Goal: Task Accomplishment & Management: Manage account settings

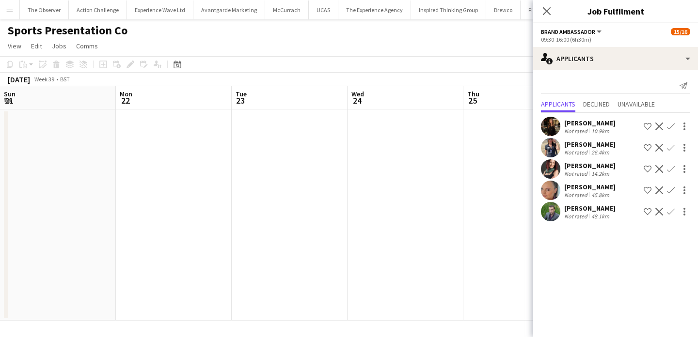
scroll to position [0, 326]
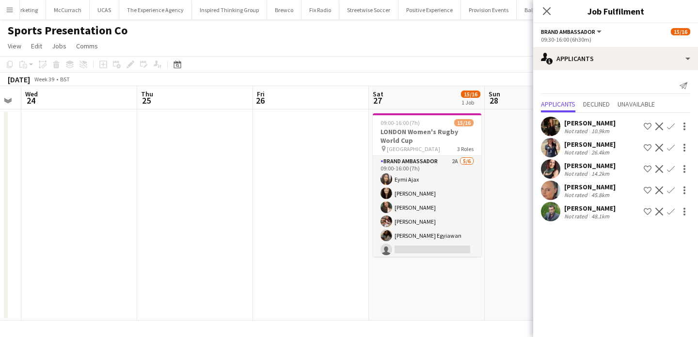
click at [670, 171] on app-icon "Confirm" at bounding box center [671, 169] width 8 height 8
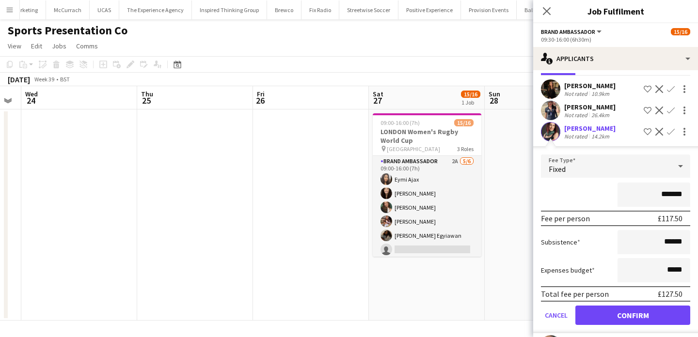
scroll to position [65, 0]
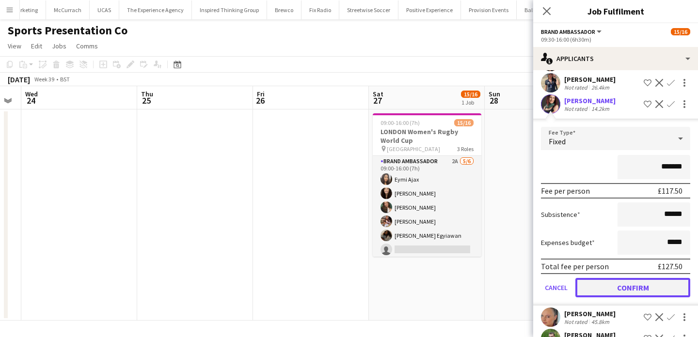
click at [669, 290] on button "Confirm" at bounding box center [632, 287] width 115 height 19
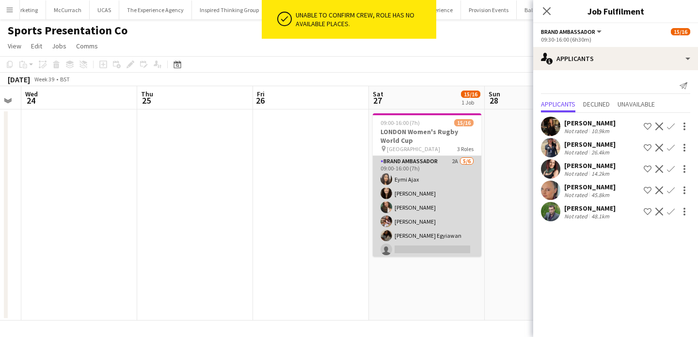
click at [439, 254] on app-card-role "Brand Ambassador 2A 5/6 09:00-16:00 (7h) Eymi Ajax Helen Karadoruk Rebecca Cile…" at bounding box center [427, 207] width 109 height 103
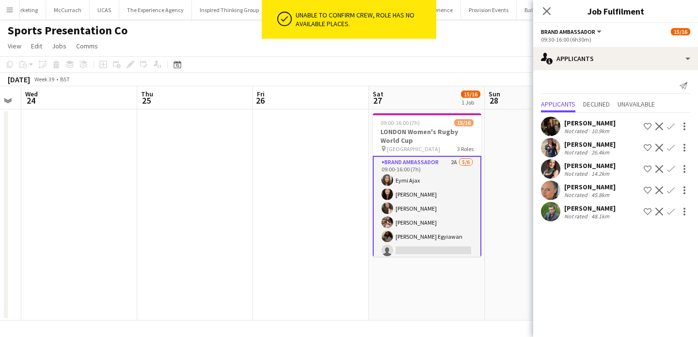
click at [488, 213] on app-date-cell at bounding box center [542, 214] width 116 height 211
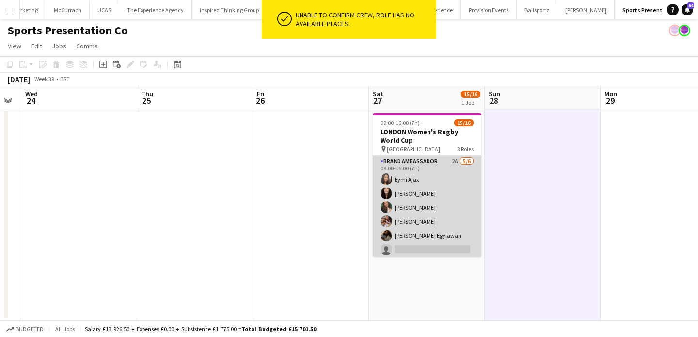
click at [440, 245] on app-card-role "Brand Ambassador 2A 5/6 09:00-16:00 (7h) Eymi Ajax Helen Karadoruk Rebecca Cile…" at bounding box center [427, 207] width 109 height 103
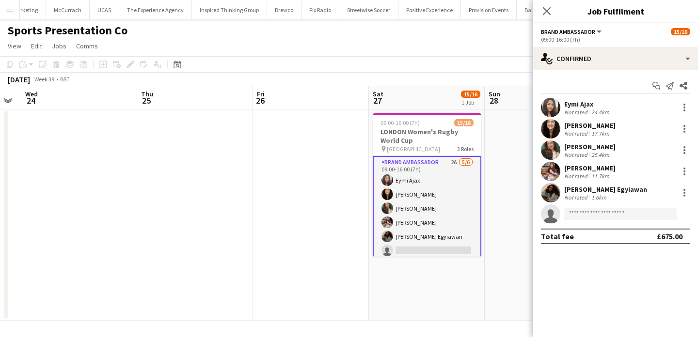
click at [634, 207] on app-invite-slot "single-neutral-actions" at bounding box center [615, 213] width 165 height 19
click at [632, 217] on input at bounding box center [620, 214] width 112 height 12
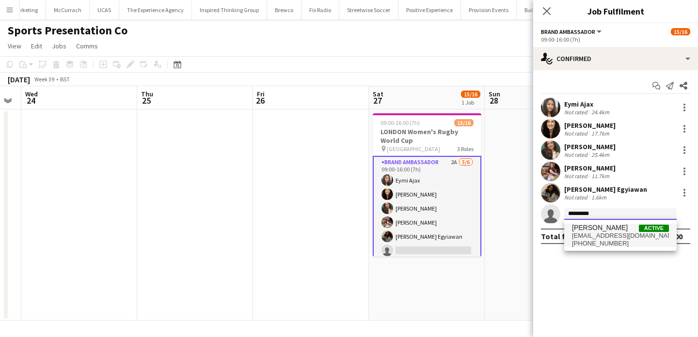
type input "*********"
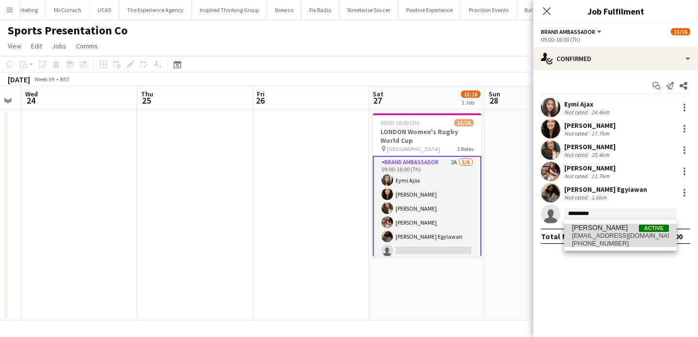
click at [623, 239] on span "[EMAIL_ADDRESS][DOMAIN_NAME]" at bounding box center [620, 236] width 97 height 8
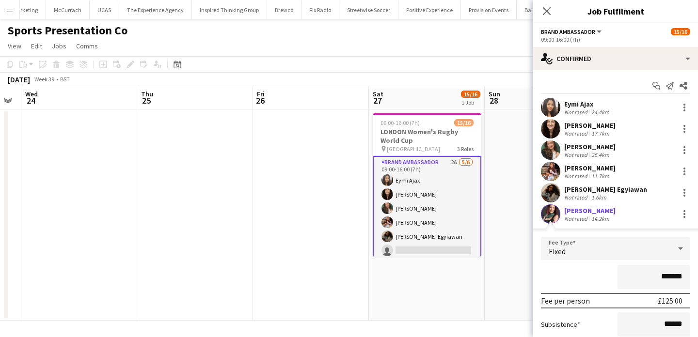
scroll to position [107, 0]
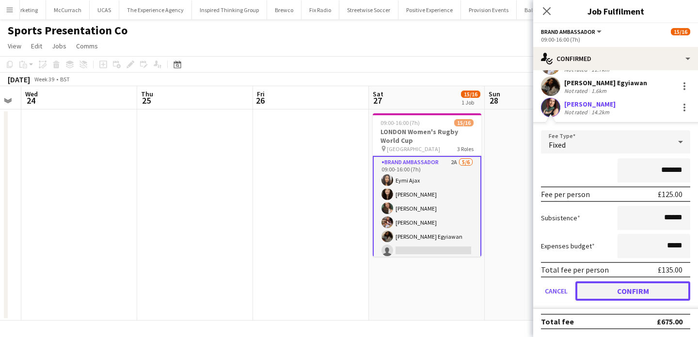
click at [642, 295] on button "Confirm" at bounding box center [632, 290] width 115 height 19
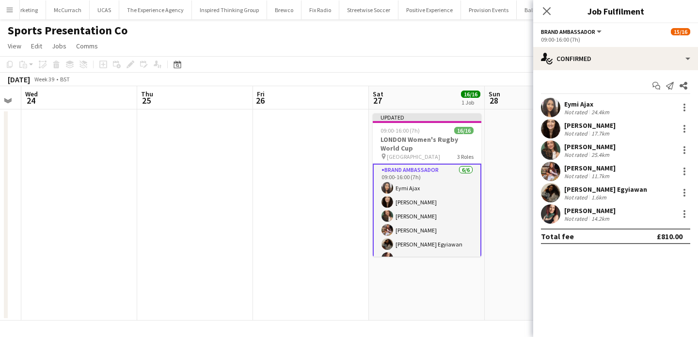
scroll to position [0, 0]
click at [488, 278] on app-date-cell at bounding box center [542, 214] width 116 height 211
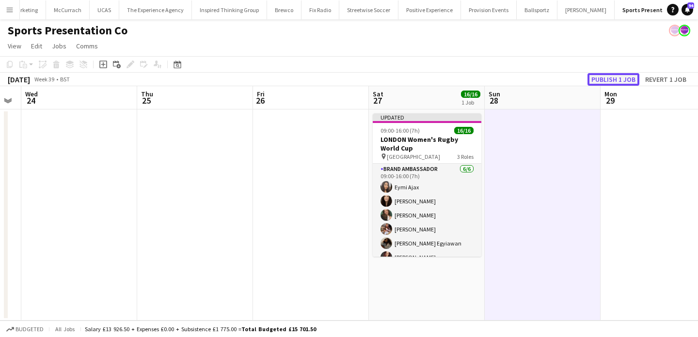
click at [601, 82] on button "Publish 1 job" at bounding box center [613, 79] width 52 height 13
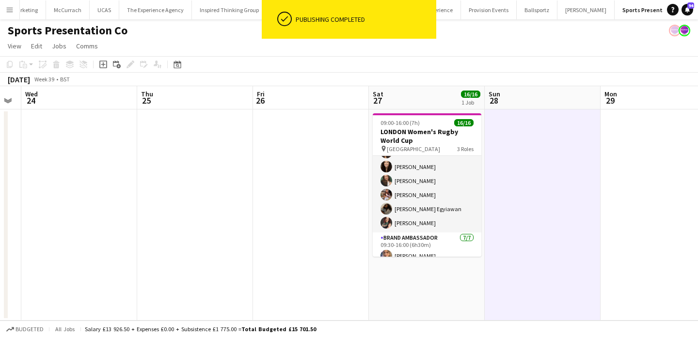
click at [406, 233] on app-card-role "Brand Ambassador [DATE] 09:30-16:00 (6h30m) [PERSON_NAME] [PERSON_NAME] [PERSON…" at bounding box center [427, 291] width 109 height 117
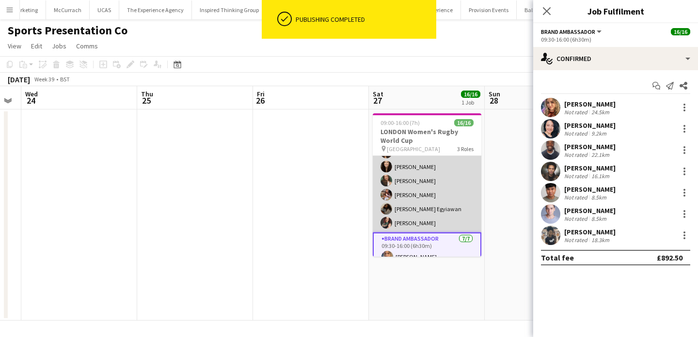
click at [406, 222] on app-card-role "Brand Ambassador [DATE] 09:00-16:00 (7h) Eymi Ajax [PERSON_NAME] [PERSON_NAME] …" at bounding box center [427, 180] width 109 height 103
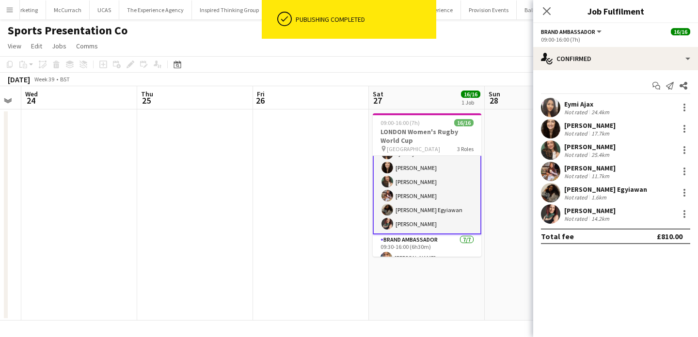
scroll to position [28, 0]
click at [547, 218] on app-user-avatar at bounding box center [550, 213] width 19 height 19
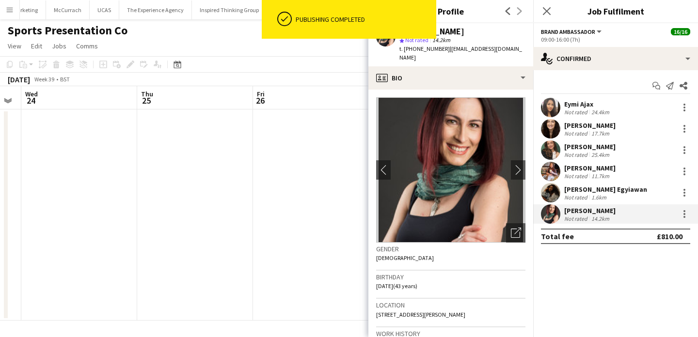
click at [438, 30] on div "[PERSON_NAME]" at bounding box center [431, 31] width 65 height 9
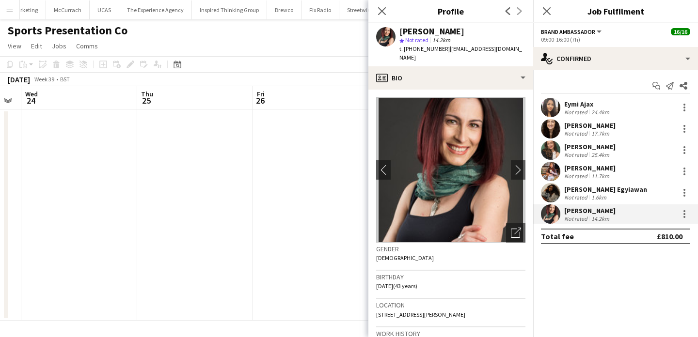
click at [438, 30] on div "[PERSON_NAME]" at bounding box center [431, 31] width 65 height 9
copy div "[PERSON_NAME]"
click at [428, 48] on span "t. [PHONE_NUMBER]" at bounding box center [424, 48] width 50 height 7
drag, startPoint x: 428, startPoint y: 48, endPoint x: 404, endPoint y: 48, distance: 24.2
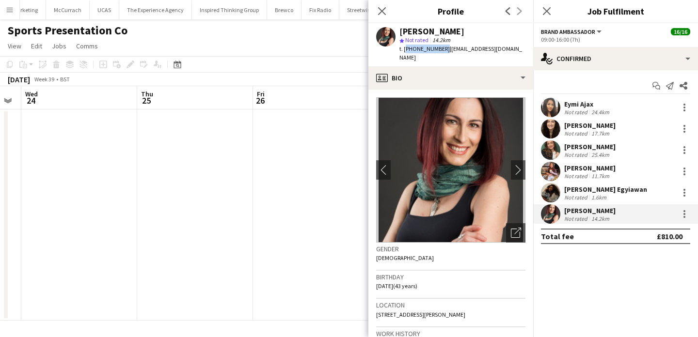
click at [404, 48] on span "t. [PHONE_NUMBER]" at bounding box center [424, 48] width 50 height 7
copy span "+447769431293"
click at [447, 50] on span "| dillei2@gmail.com" at bounding box center [460, 53] width 123 height 16
drag, startPoint x: 447, startPoint y: 50, endPoint x: 480, endPoint y: 50, distance: 32.5
click at [480, 50] on span "| dillei2@gmail.com" at bounding box center [460, 53] width 123 height 16
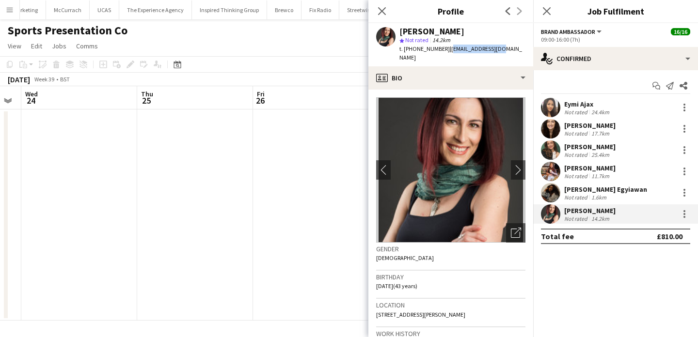
copy span "[EMAIL_ADDRESS][DOMAIN_NAME]"
click at [320, 175] on app-date-cell at bounding box center [311, 214] width 116 height 211
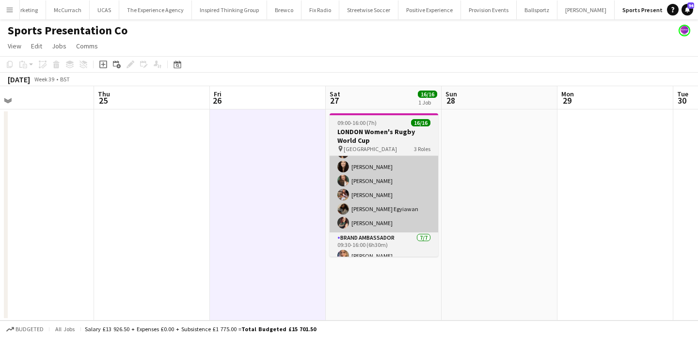
scroll to position [0, 379]
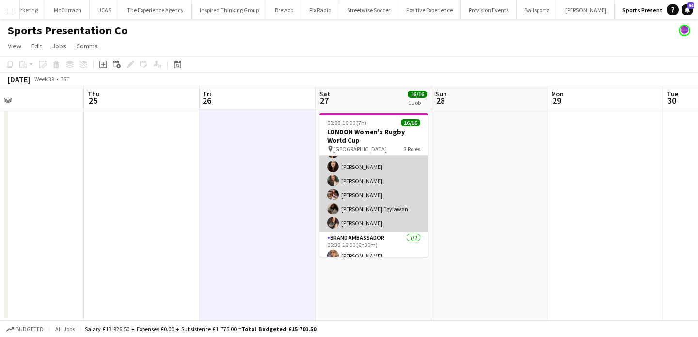
click at [415, 202] on app-card-role "Brand Ambassador [DATE] 09:00-16:00 (7h) Eymi Ajax [PERSON_NAME] [PERSON_NAME] …" at bounding box center [373, 180] width 109 height 103
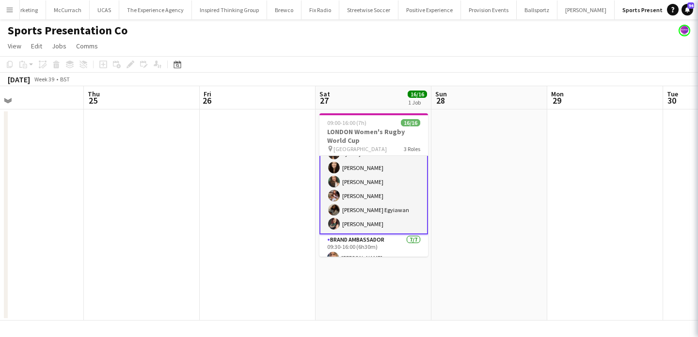
scroll to position [28, 0]
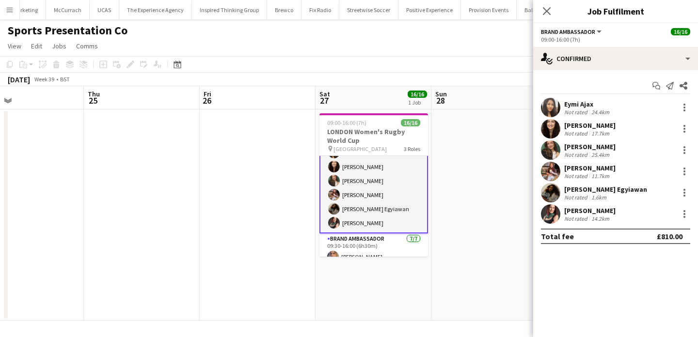
click at [628, 78] on div "Start chat Send notification Share" at bounding box center [615, 86] width 149 height 16
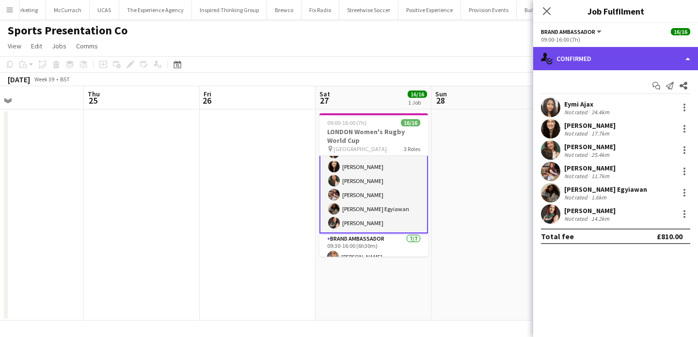
click at [628, 65] on div "single-neutral-actions-check-2 Confirmed" at bounding box center [615, 58] width 165 height 23
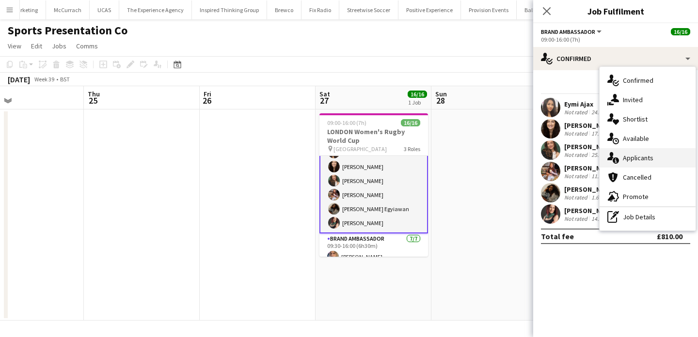
click at [650, 159] on span "Applicants" at bounding box center [637, 158] width 31 height 9
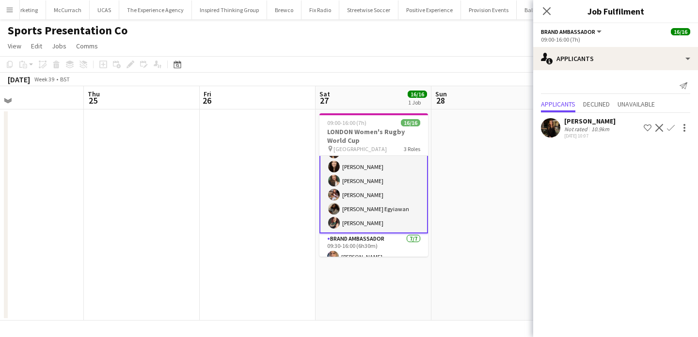
scroll to position [0, 0]
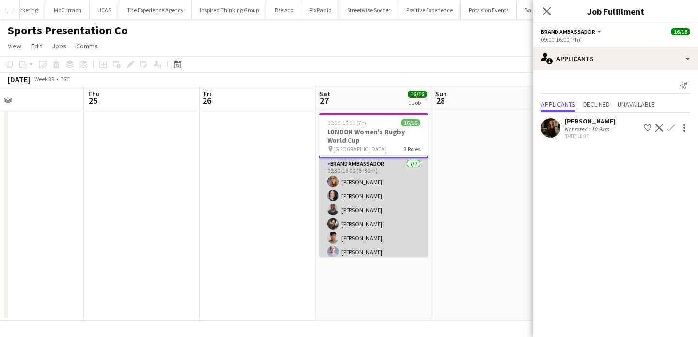
click at [382, 241] on app-card-role "Brand Ambassador [DATE] 09:30-16:00 (6h30m) [PERSON_NAME] [PERSON_NAME] [PERSON…" at bounding box center [373, 216] width 109 height 117
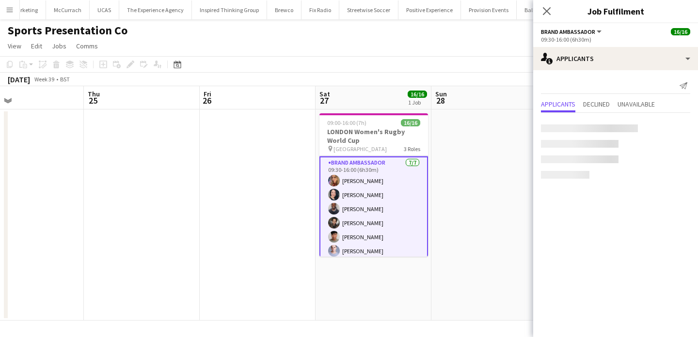
scroll to position [102, 0]
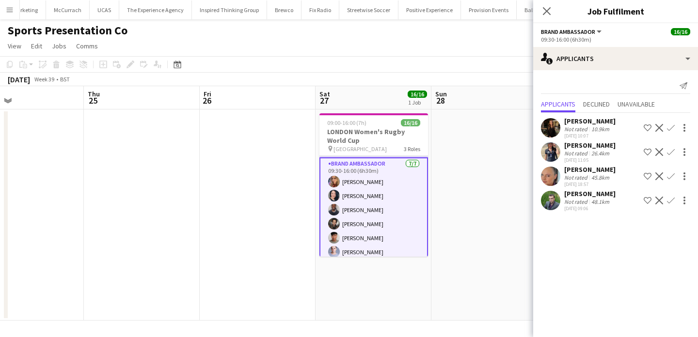
click at [554, 176] on app-user-avatar at bounding box center [550, 176] width 19 height 19
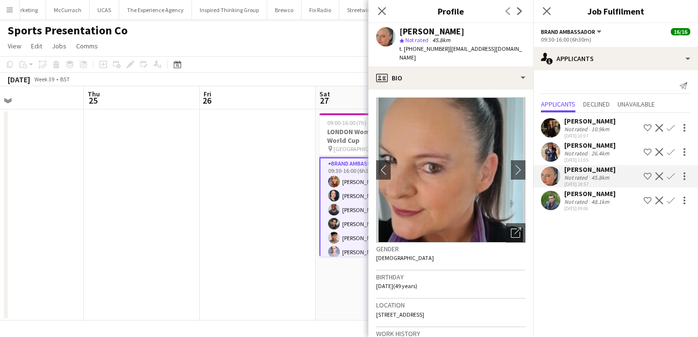
click at [435, 31] on div "[PERSON_NAME]" at bounding box center [431, 31] width 65 height 9
drag, startPoint x: 435, startPoint y: 31, endPoint x: 411, endPoint y: 31, distance: 24.2
click at [411, 31] on div "[PERSON_NAME]" at bounding box center [431, 31] width 65 height 9
copy div "[PERSON_NAME]"
drag, startPoint x: 505, startPoint y: 49, endPoint x: 399, endPoint y: 50, distance: 106.1
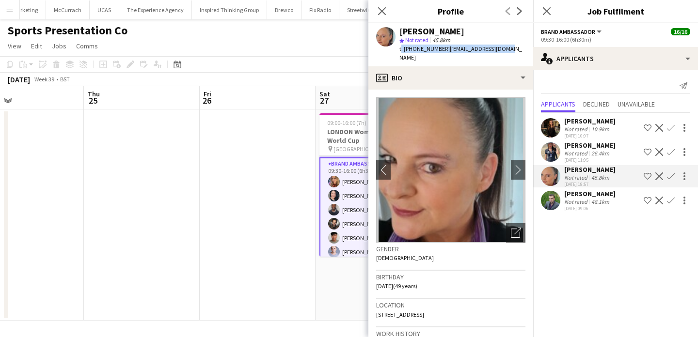
click at [399, 50] on div "Julia WEBB star Not rated 45.8km t. +4407707391130 | joolzzwebb@gmail.com" at bounding box center [450, 44] width 165 height 43
copy div "t. +4407707391130 | joolzzwebb@gmail.com"
click at [549, 156] on app-user-avatar at bounding box center [550, 151] width 19 height 19
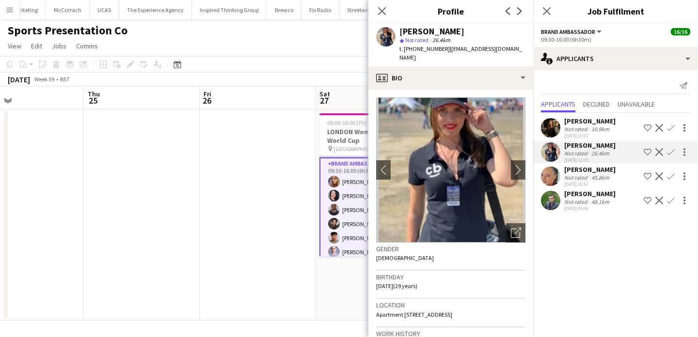
click at [550, 130] on app-user-avatar at bounding box center [550, 127] width 19 height 19
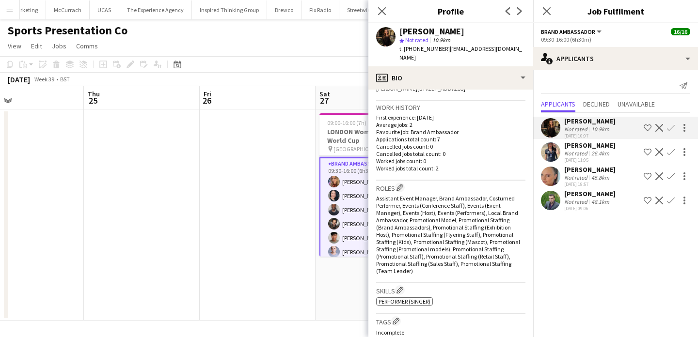
scroll to position [156, 0]
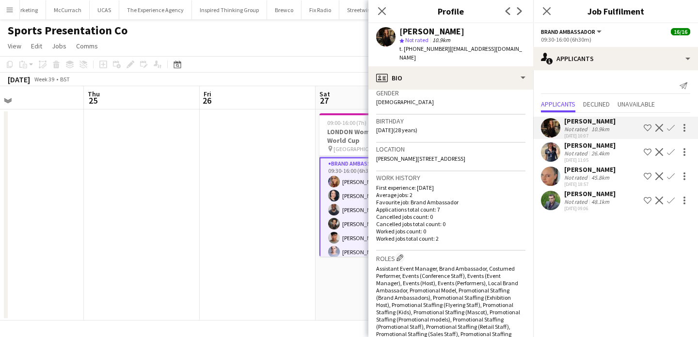
click at [424, 30] on div "Oleksandra Mishchenko" at bounding box center [431, 31] width 65 height 9
drag, startPoint x: 424, startPoint y: 30, endPoint x: 459, endPoint y: 31, distance: 34.9
click at [459, 31] on div "Oleksandra Mishchenko" at bounding box center [431, 31] width 65 height 9
copy div "Oleksandra Mishchenko"
click at [434, 52] on span "t. +447766154749" at bounding box center [424, 48] width 50 height 7
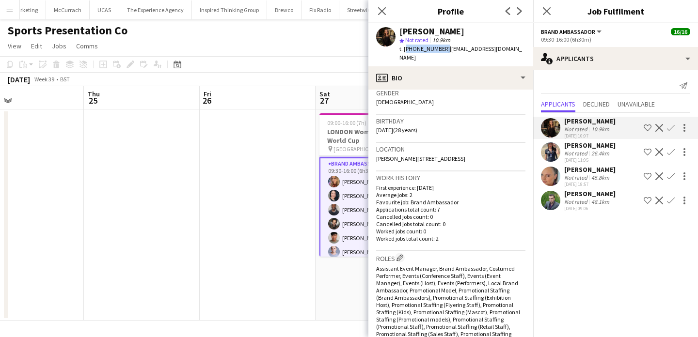
drag, startPoint x: 434, startPoint y: 52, endPoint x: 404, endPoint y: 51, distance: 30.0
click at [404, 51] on span "t. +447766154749" at bounding box center [424, 48] width 50 height 7
copy span "+447766154749"
click at [446, 51] on span "| knyazeva4857@gmail.com" at bounding box center [460, 53] width 123 height 16
drag, startPoint x: 446, startPoint y: 51, endPoint x: 503, endPoint y: 48, distance: 57.2
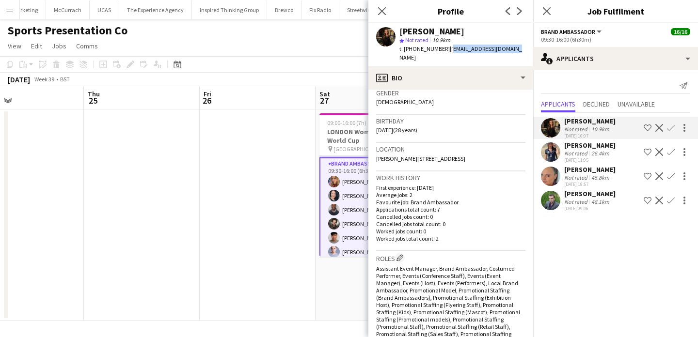
click at [503, 48] on span "| knyazeva4857@gmail.com" at bounding box center [460, 53] width 123 height 16
copy span "knyazeva4857@gmail.com"
click at [555, 150] on app-user-avatar at bounding box center [550, 151] width 19 height 19
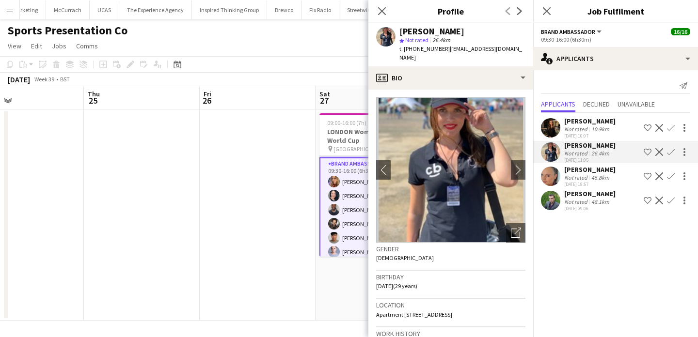
click at [407, 28] on div "Eliska Mockova" at bounding box center [431, 31] width 65 height 9
drag, startPoint x: 407, startPoint y: 28, endPoint x: 441, endPoint y: 29, distance: 34.4
click at [441, 29] on div "Eliska Mockova" at bounding box center [431, 31] width 65 height 9
copy div "Eliska Mockova"
click at [424, 49] on span "t. +447599485868" at bounding box center [424, 48] width 50 height 7
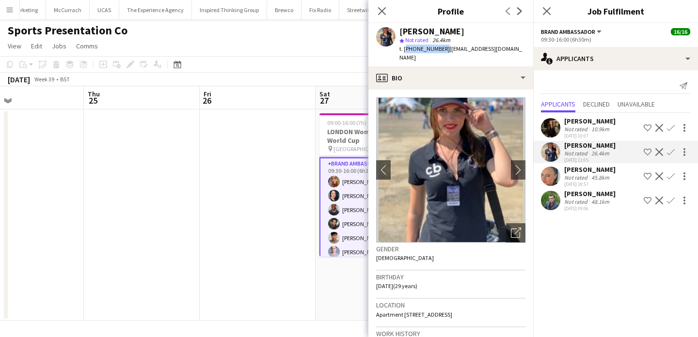
drag, startPoint x: 424, startPoint y: 48, endPoint x: 405, endPoint y: 49, distance: 18.9
click at [405, 49] on span "t. +447599485868" at bounding box center [424, 48] width 50 height 7
copy span "+447599485868"
click at [451, 51] on span "| mockova.eliska@gmail.com" at bounding box center [460, 53] width 123 height 16
drag, startPoint x: 451, startPoint y: 51, endPoint x: 506, endPoint y: 51, distance: 55.2
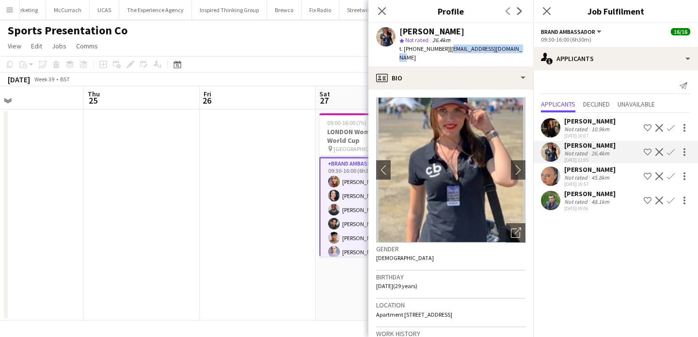
click at [506, 51] on span "| mockova.eliska@gmail.com" at bounding box center [460, 53] width 123 height 16
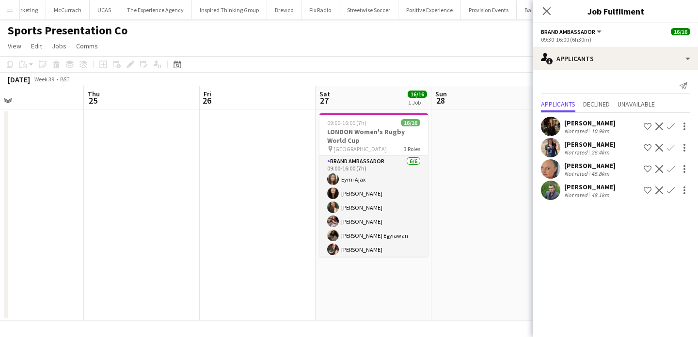
click at [268, 222] on app-date-cell at bounding box center [258, 214] width 116 height 211
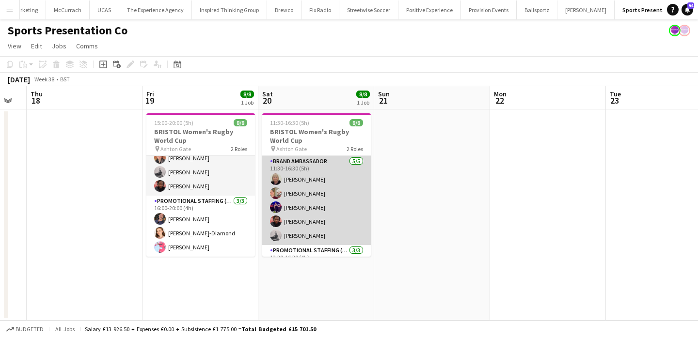
scroll to position [49, 0]
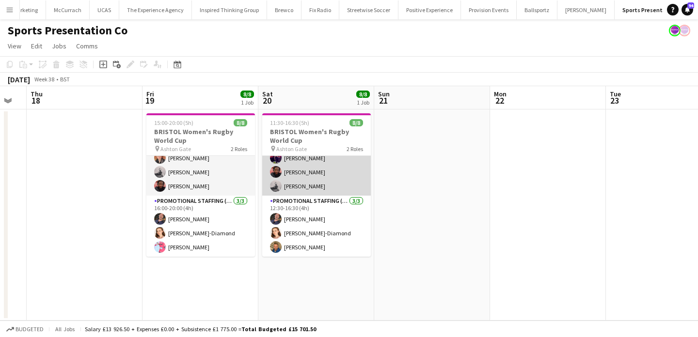
click at [293, 235] on app-card-role "Promotional Staffing (Brand Ambassadors) 3/3 12:30-16:30 (4h) Callum Lipscombe …" at bounding box center [316, 226] width 109 height 61
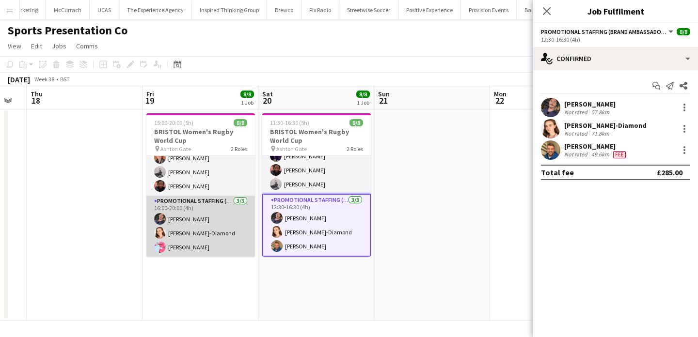
click at [236, 230] on app-card-role "Promotional Staffing (Brand Ambassadors) 3/3 16:00-20:00 (4h) Callum Lipscombe …" at bounding box center [200, 226] width 109 height 61
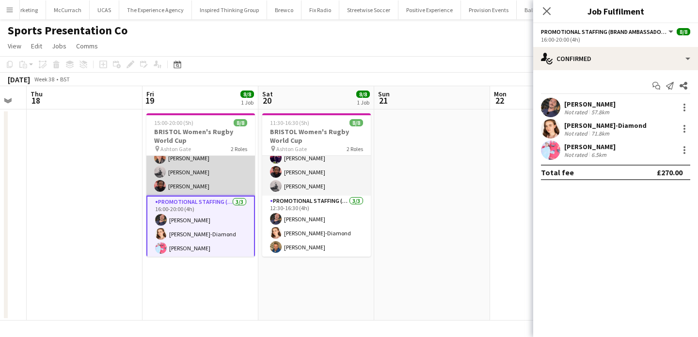
click at [221, 171] on app-card-role "Brand Ambassador 5/5 15:00-19:00 (4h) Gemma Farr Jennifer Duffy Caitlin Cordwel…" at bounding box center [200, 151] width 109 height 89
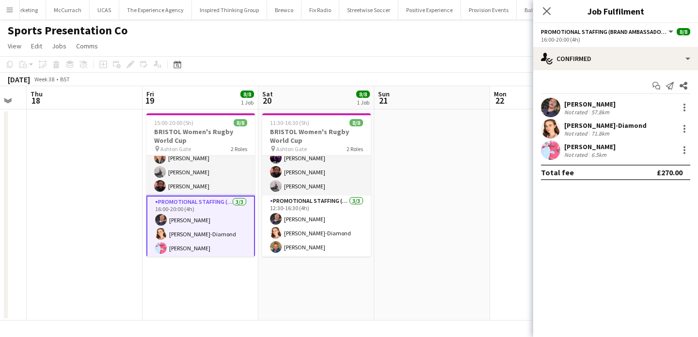
scroll to position [50, 0]
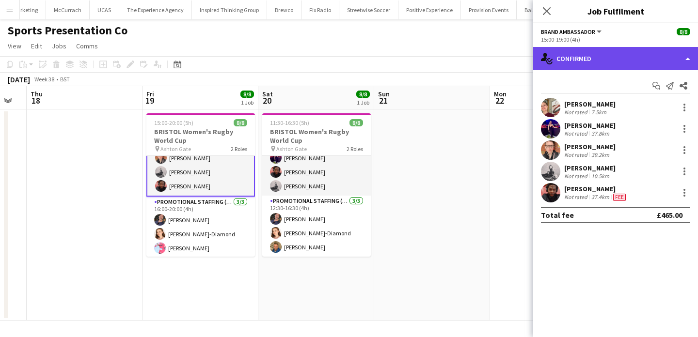
click at [635, 70] on div "single-neutral-actions-check-2 Confirmed" at bounding box center [615, 58] width 165 height 23
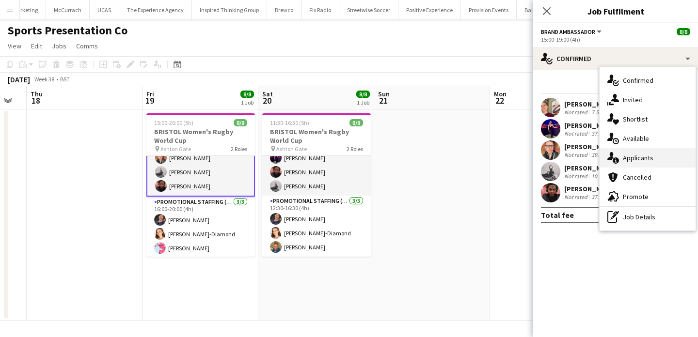
click at [646, 155] on span "Applicants" at bounding box center [637, 158] width 31 height 9
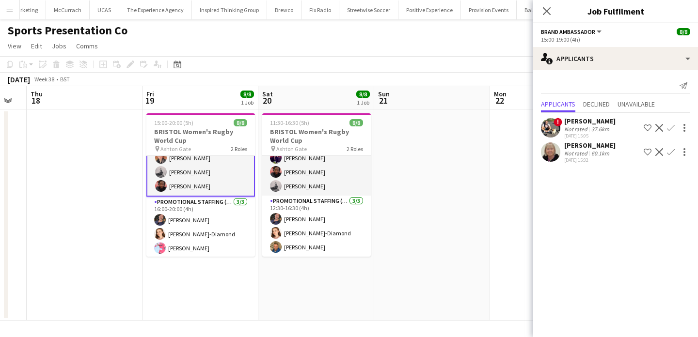
click at [595, 149] on div "[PERSON_NAME]" at bounding box center [589, 145] width 51 height 9
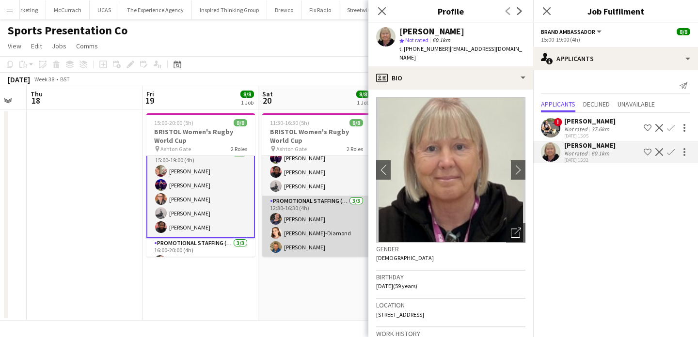
scroll to position [0, 0]
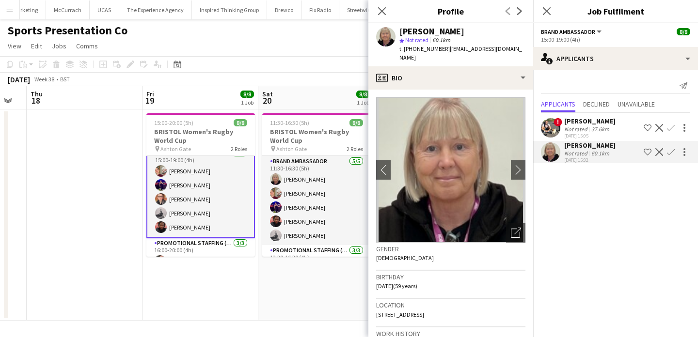
click at [553, 126] on app-user-avatar at bounding box center [550, 127] width 19 height 19
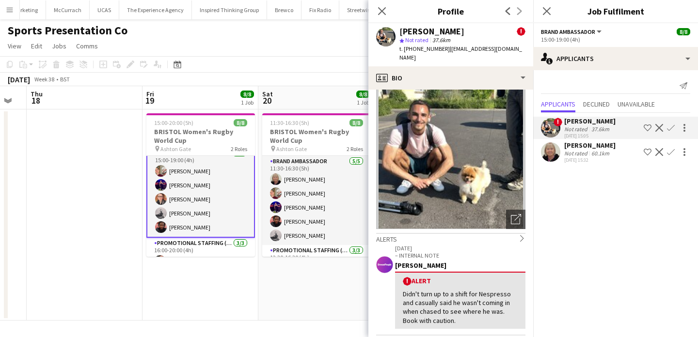
scroll to position [16, 0]
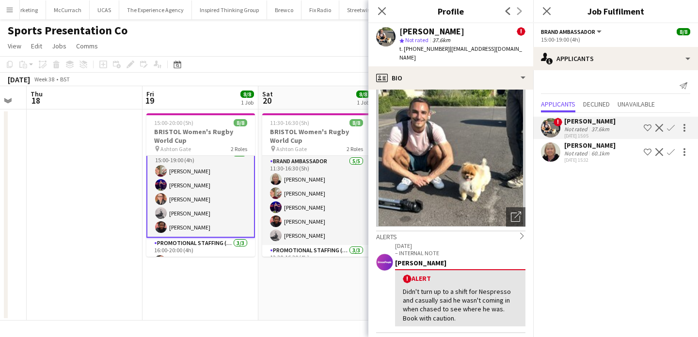
click at [438, 30] on div "Michal Kuman" at bounding box center [431, 31] width 65 height 9
drag, startPoint x: 438, startPoint y: 30, endPoint x: 407, endPoint y: 30, distance: 31.0
click at [407, 30] on div "Michal Kuman" at bounding box center [431, 31] width 65 height 9
click at [424, 47] on span "t. +4407769689781" at bounding box center [424, 48] width 50 height 7
drag, startPoint x: 424, startPoint y: 47, endPoint x: 404, endPoint y: 48, distance: 19.9
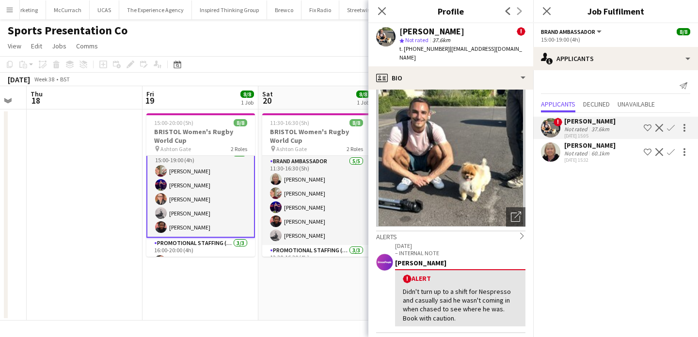
click at [404, 48] on span "t. +4407769689781" at bounding box center [424, 48] width 50 height 7
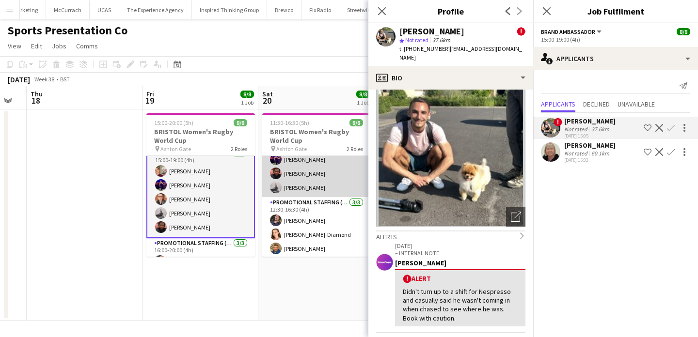
scroll to position [49, 0]
click at [320, 183] on app-card-role "Brand Ambassador 5/5 11:30-16:30 (5h) Christine Watkinson Gemma Farr Jennifer D…" at bounding box center [316, 151] width 109 height 89
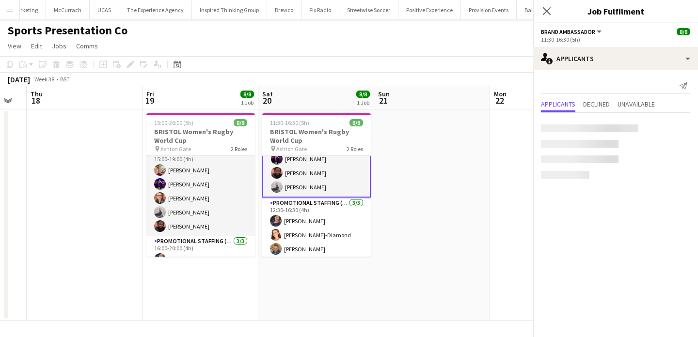
scroll to position [50, 0]
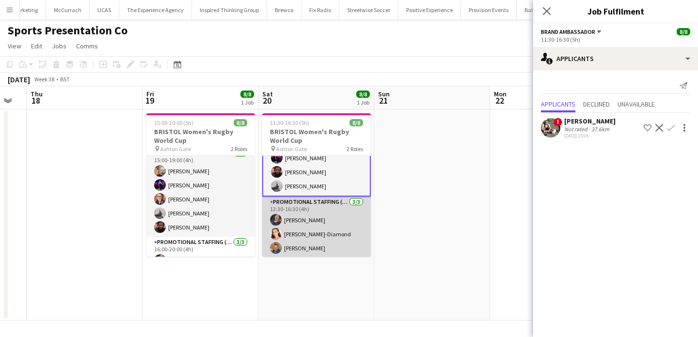
click at [322, 245] on app-card-role "Promotional Staffing (Brand Ambassadors) 3/3 12:30-16:30 (4h) Callum Lipscombe …" at bounding box center [316, 227] width 109 height 61
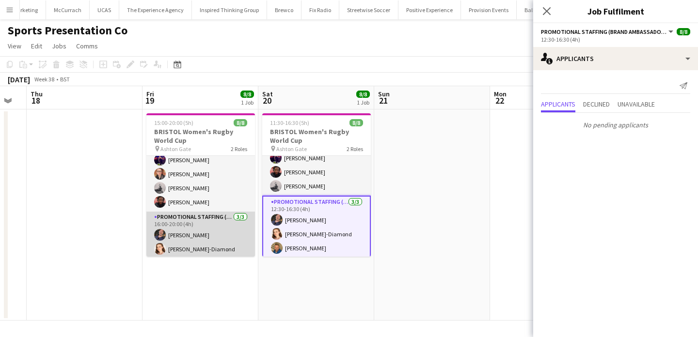
scroll to position [37, 0]
click at [200, 248] on app-card-role "Promotional Staffing (Brand Ambassadors) 3/3 16:00-20:00 (4h) Callum Lipscombe …" at bounding box center [200, 238] width 109 height 61
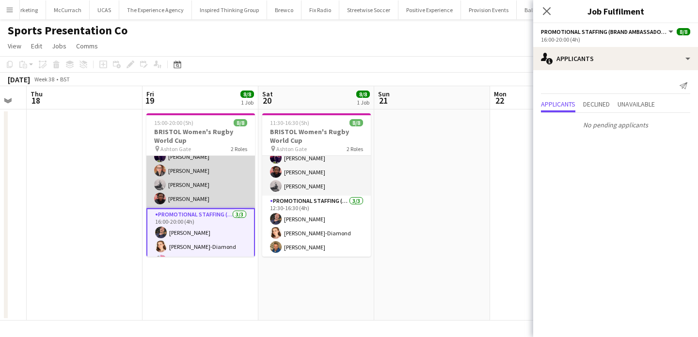
click at [210, 160] on app-card-role "Brand Ambassador 5/5 15:00-19:00 (4h) Gemma Farr Jennifer Duffy Caitlin Cordwel…" at bounding box center [200, 163] width 109 height 89
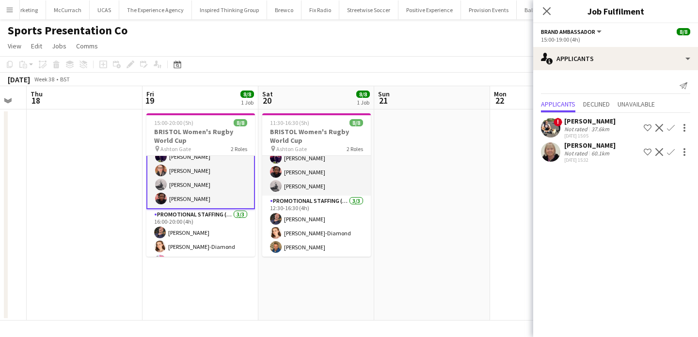
click at [589, 129] on div "37.6km" at bounding box center [600, 128] width 22 height 7
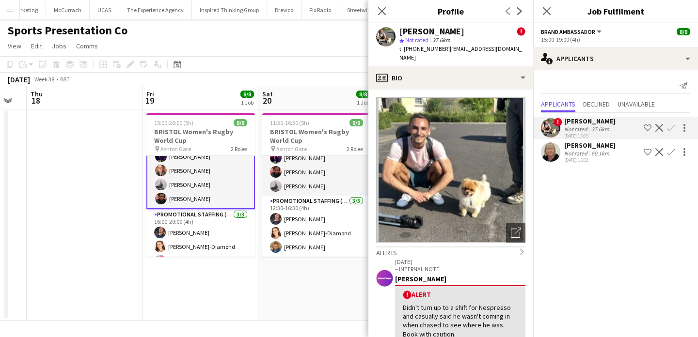
click at [454, 49] on span "| michalkuman9@gmail.com" at bounding box center [460, 53] width 123 height 16
drag, startPoint x: 454, startPoint y: 49, endPoint x: 512, endPoint y: 54, distance: 58.8
click at [512, 54] on div "Michal Kuman ! star Not rated 37.6km t. +4407769689781 | michalkuman9@gmail.com" at bounding box center [450, 44] width 165 height 43
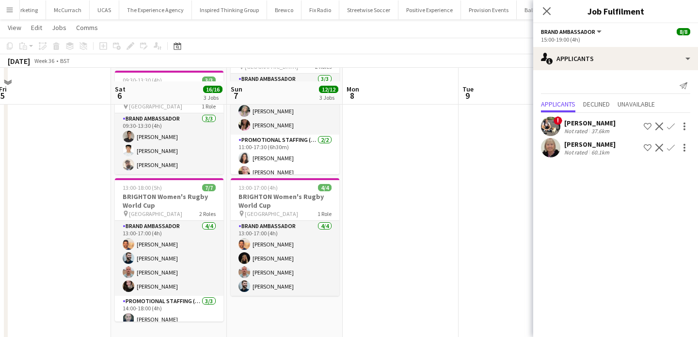
scroll to position [202, 0]
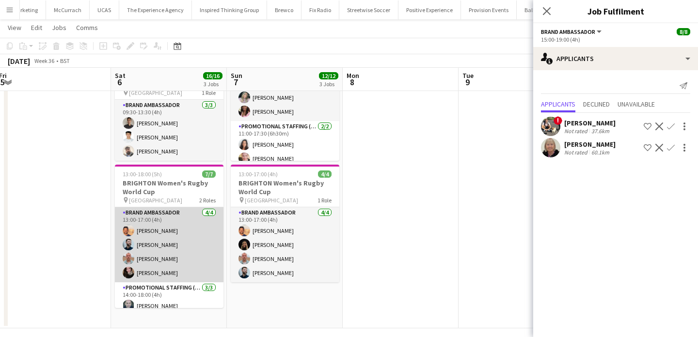
click at [208, 245] on app-card-role "Brand Ambassador [DATE] 13:00-17:00 (4h) [PERSON_NAME] [PERSON_NAME] [PERSON_NA…" at bounding box center [169, 244] width 109 height 75
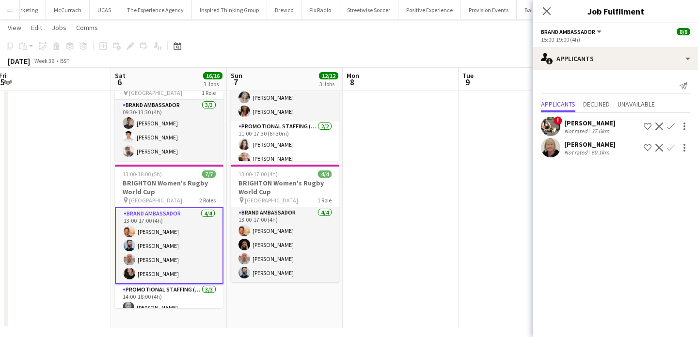
click at [183, 216] on app-card-role "Brand Ambassador [DATE] 13:00-17:00 (4h) [PERSON_NAME] [PERSON_NAME] [PERSON_NA…" at bounding box center [169, 245] width 109 height 77
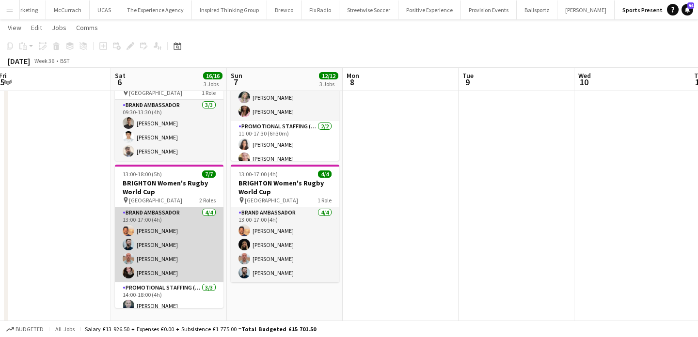
click at [185, 224] on app-card-role "Brand Ambassador [DATE] 13:00-17:00 (4h) [PERSON_NAME] [PERSON_NAME] [PERSON_NA…" at bounding box center [169, 244] width 109 height 75
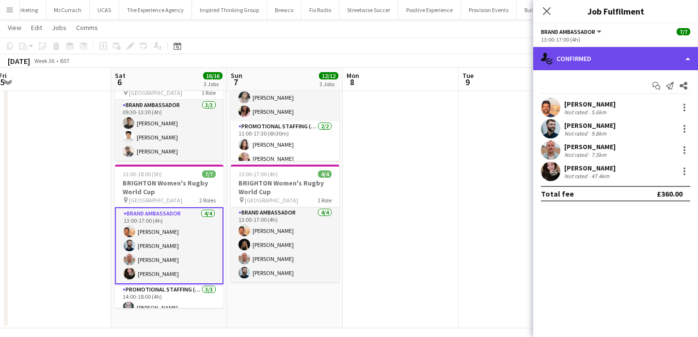
click at [602, 63] on div "single-neutral-actions-check-2 Confirmed" at bounding box center [615, 58] width 165 height 23
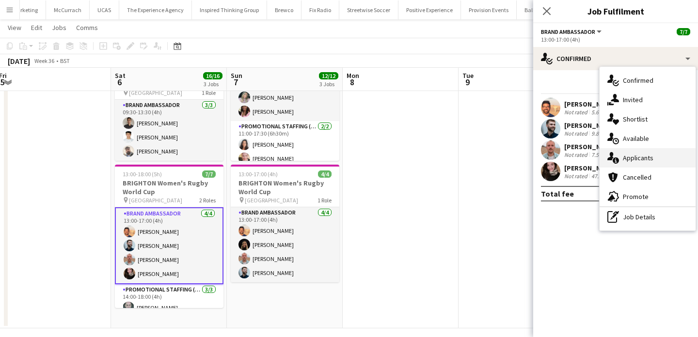
click at [645, 157] on span "Applicants" at bounding box center [637, 158] width 31 height 9
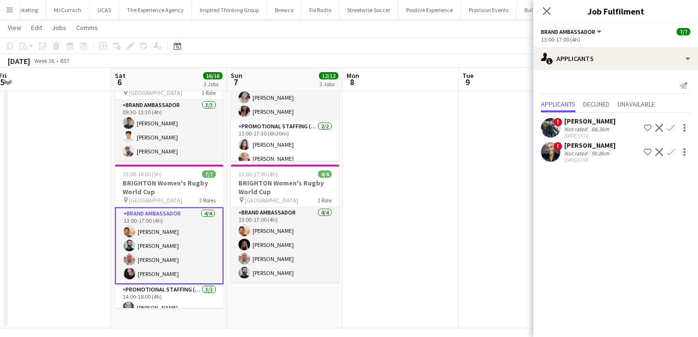
click at [587, 130] on div "Not rated" at bounding box center [576, 128] width 25 height 7
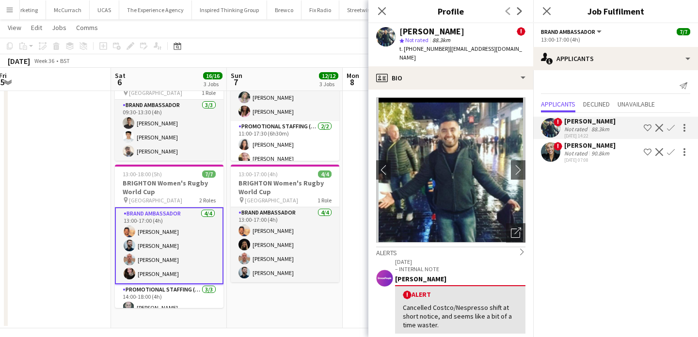
click at [416, 31] on div "[PERSON_NAME]" at bounding box center [431, 31] width 65 height 9
drag, startPoint x: 416, startPoint y: 31, endPoint x: 401, endPoint y: 31, distance: 15.5
click at [401, 31] on div "[PERSON_NAME]" at bounding box center [431, 31] width 65 height 9
click at [414, 48] on span "t. +447402829027" at bounding box center [424, 48] width 50 height 7
drag, startPoint x: 414, startPoint y: 48, endPoint x: 404, endPoint y: 48, distance: 9.7
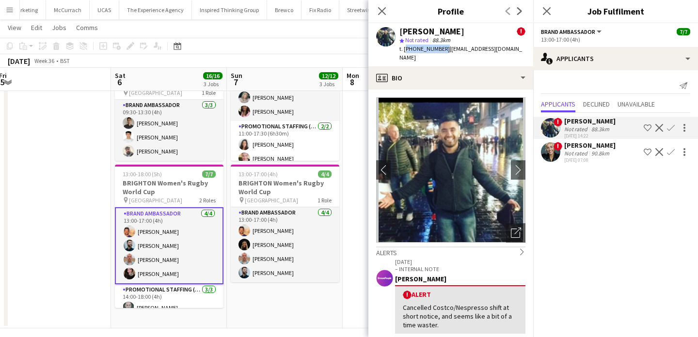
click at [404, 48] on span "t. +447402829027" at bounding box center [424, 48] width 50 height 7
click at [446, 48] on span "| thebongoman91@hotmail.com" at bounding box center [460, 53] width 123 height 16
drag, startPoint x: 446, startPoint y: 48, endPoint x: 513, endPoint y: 51, distance: 67.4
click at [513, 51] on span "| thebongoman91@hotmail.com" at bounding box center [460, 53] width 123 height 16
click at [583, 150] on div "Not rated" at bounding box center [576, 153] width 25 height 7
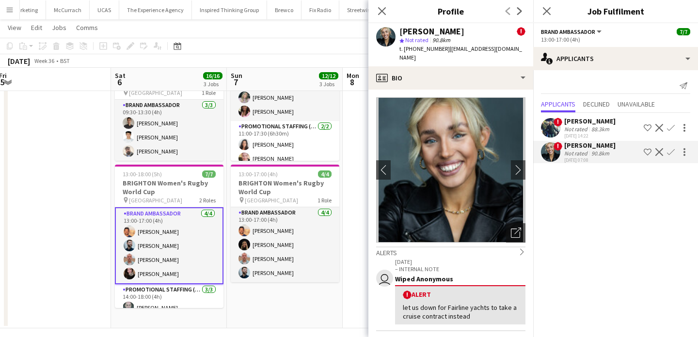
click at [403, 31] on div "Alicia Cummings" at bounding box center [431, 31] width 65 height 9
drag, startPoint x: 403, startPoint y: 31, endPoint x: 435, endPoint y: 31, distance: 31.5
click at [435, 31] on div "Alicia Cummings" at bounding box center [431, 31] width 65 height 9
click at [421, 48] on span "t. +4407857818577" at bounding box center [424, 48] width 50 height 7
drag, startPoint x: 421, startPoint y: 48, endPoint x: 404, endPoint y: 49, distance: 17.9
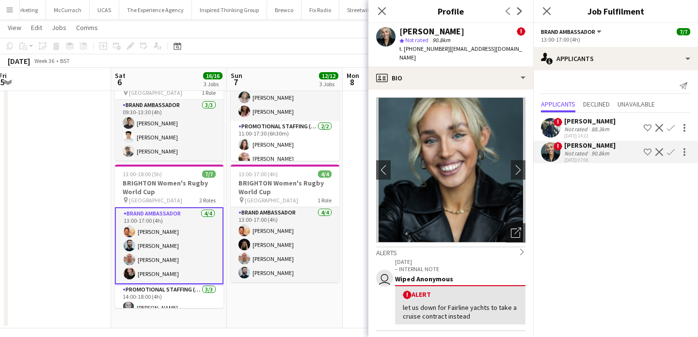
click at [404, 49] on span "t. +4407857818577" at bounding box center [424, 48] width 50 height 7
drag, startPoint x: 448, startPoint y: 49, endPoint x: 457, endPoint y: 56, distance: 11.2
click at [457, 56] on div "t. +4407857818577 | aliciacummings1998@yahoo.com" at bounding box center [462, 53] width 126 height 17
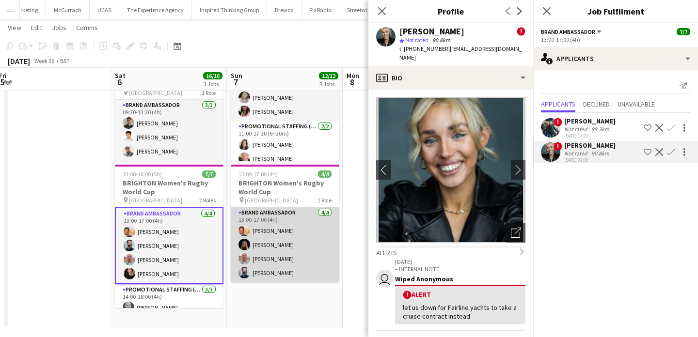
click at [282, 236] on app-card-role "Brand Ambassador 4/4 13:00-17:00 (4h) Andre Cunha Ellie Harman George Protheroe…" at bounding box center [285, 244] width 109 height 75
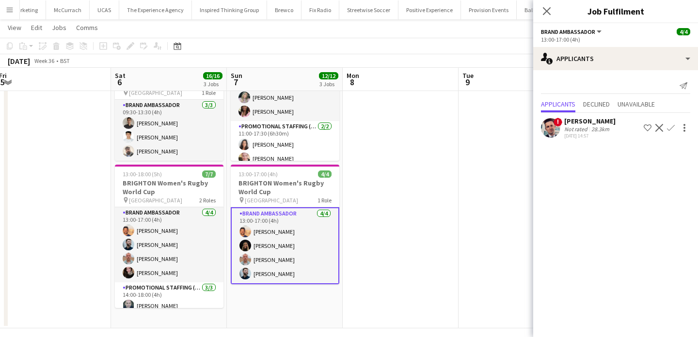
click at [580, 116] on div "! Brandon Wright Not rated 28.3km 06-08-2025 14:57 Shortlist crew Decline Confi…" at bounding box center [615, 127] width 165 height 28
click at [572, 126] on div "Not rated" at bounding box center [576, 128] width 25 height 7
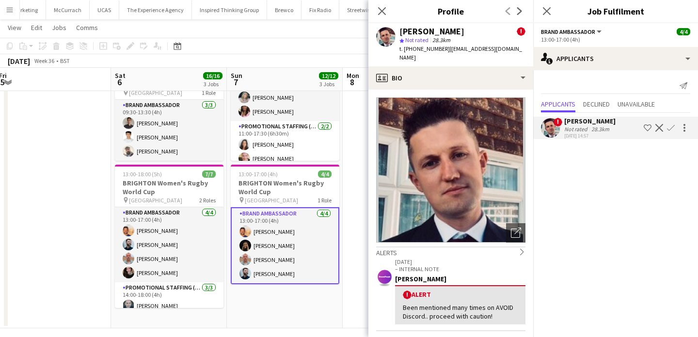
click at [406, 31] on div "Brandon Wright" at bounding box center [431, 31] width 65 height 9
drag, startPoint x: 406, startPoint y: 31, endPoint x: 434, endPoint y: 31, distance: 27.1
click at [434, 31] on div "Brandon Wright" at bounding box center [431, 31] width 65 height 9
click at [420, 47] on span "t. +447713774141" at bounding box center [424, 48] width 50 height 7
drag, startPoint x: 420, startPoint y: 47, endPoint x: 403, endPoint y: 47, distance: 17.4
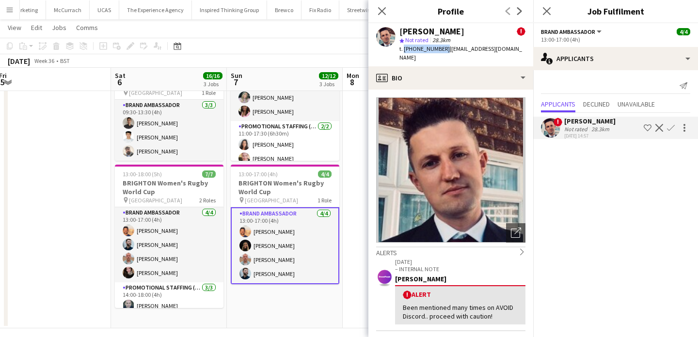
click at [403, 47] on span "t. +447713774141" at bounding box center [424, 48] width 50 height 7
click at [460, 48] on span "| brandonevents07@gmail.com" at bounding box center [460, 53] width 123 height 16
drag, startPoint x: 460, startPoint y: 48, endPoint x: 508, endPoint y: 50, distance: 48.5
click at [508, 50] on span "| brandonevents07@gmail.com" at bounding box center [460, 53] width 123 height 16
click at [1, 8] on button "Menu" at bounding box center [9, 9] width 19 height 19
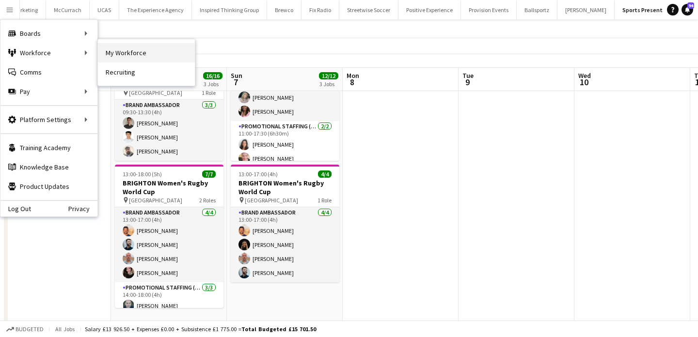
click at [130, 58] on link "My Workforce" at bounding box center [146, 52] width 97 height 19
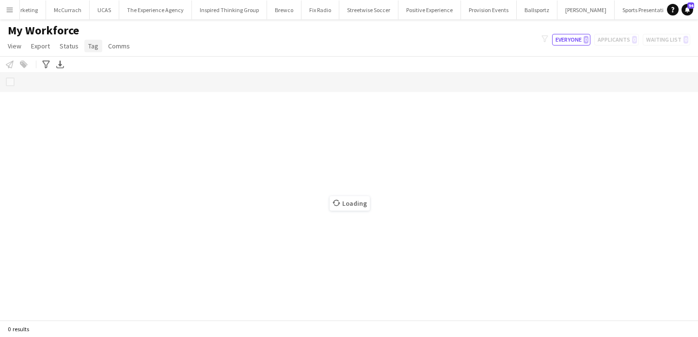
click at [98, 46] on link "Tag" at bounding box center [93, 46] width 18 height 13
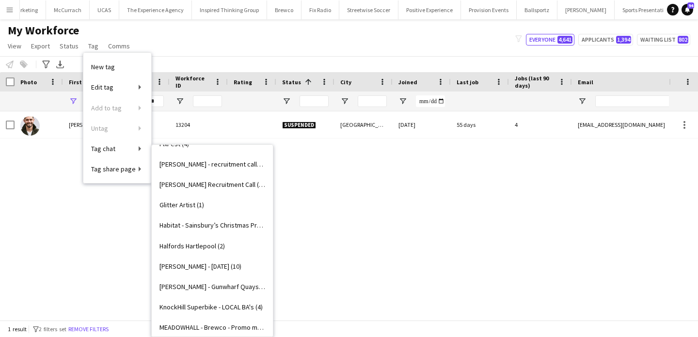
scroll to position [774, 0]
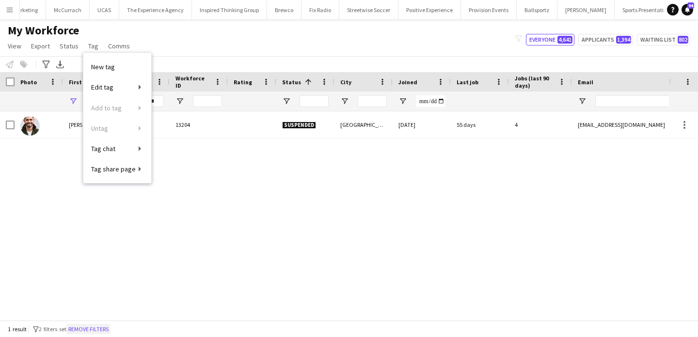
click at [102, 327] on button "Remove filters" at bounding box center [88, 329] width 44 height 11
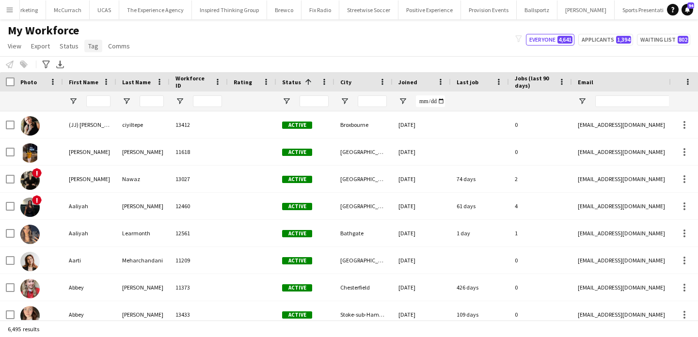
click at [91, 49] on span "Tag" at bounding box center [93, 46] width 10 height 9
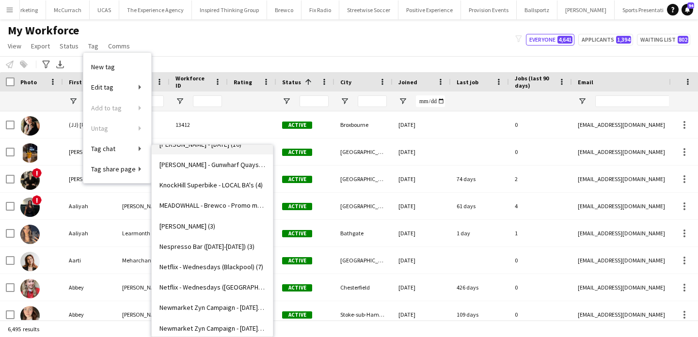
scroll to position [892, 0]
click at [233, 236] on link "Monty Bojangles (3)" at bounding box center [212, 227] width 121 height 20
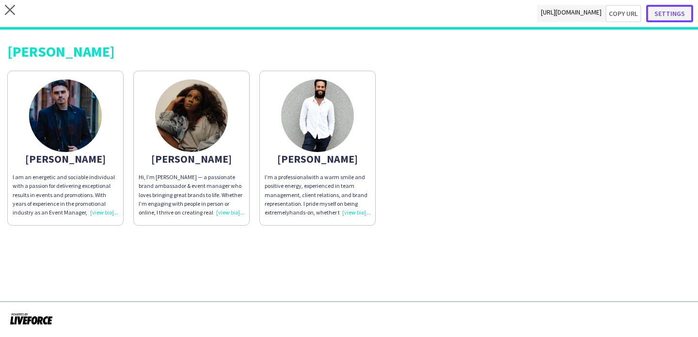
click at [662, 13] on button "Settings" at bounding box center [669, 13] width 47 height 17
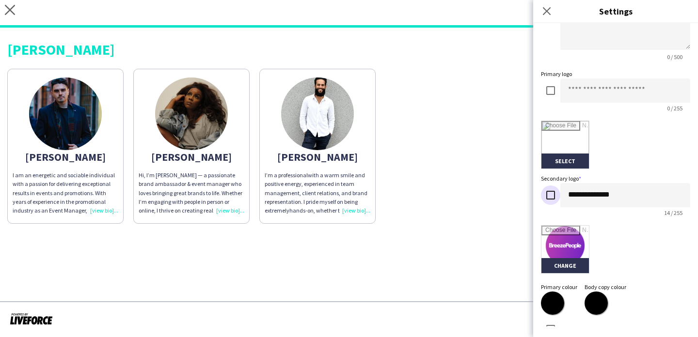
scroll to position [228, 0]
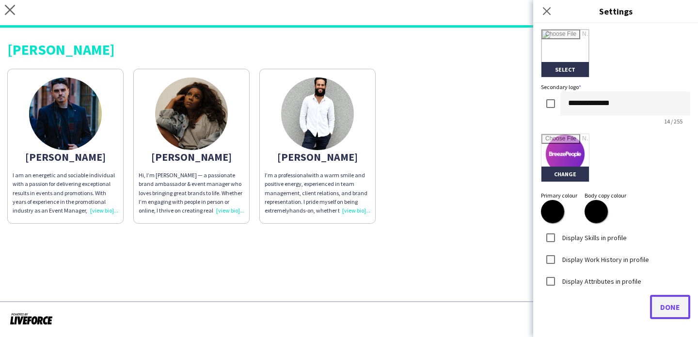
click at [666, 310] on span "Done" at bounding box center [670, 307] width 20 height 10
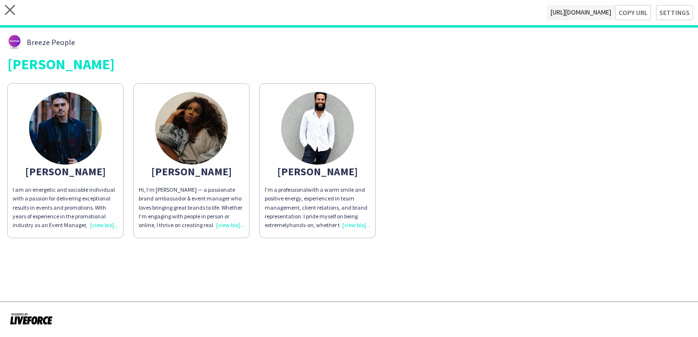
click at [457, 196] on div "Jonathan I am an energetic and sociable individual with a passion for deliverin…" at bounding box center [348, 158] width 683 height 160
click at [200, 143] on img at bounding box center [191, 128] width 73 height 73
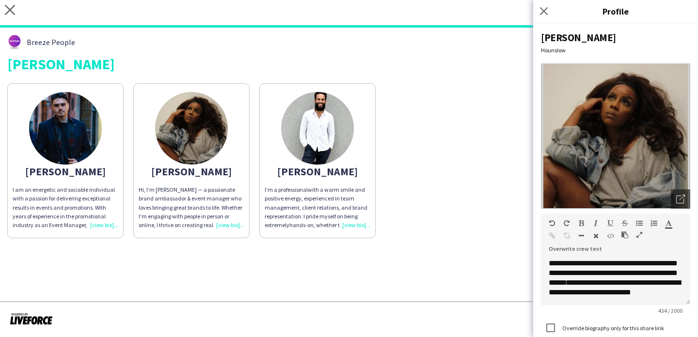
scroll to position [66, 0]
click at [345, 193] on span "with a warm smile and positive energy, experienced in team management, client r…" at bounding box center [315, 207] width 103 height 43
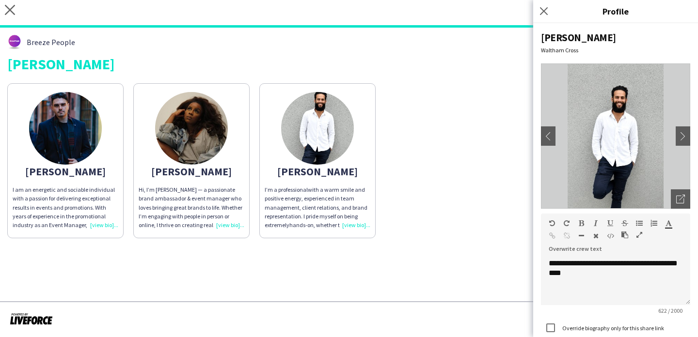
scroll to position [134, 0]
click at [182, 179] on app-share-pages-crew-card "Odilia Hi, I’m Odilia — a passionate brand ambassador & event manager who loves…" at bounding box center [191, 160] width 116 height 155
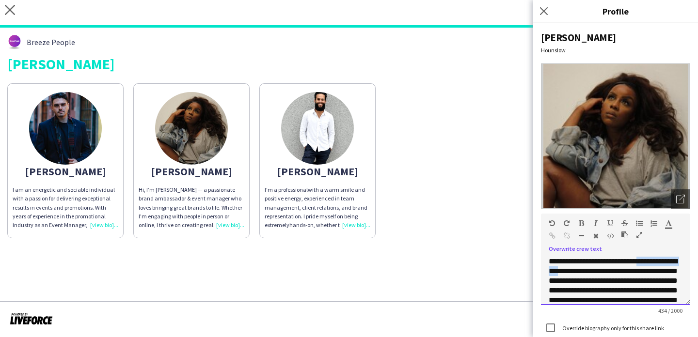
drag, startPoint x: 593, startPoint y: 269, endPoint x: 640, endPoint y: 261, distance: 48.3
click at [640, 261] on span "**********" at bounding box center [612, 300] width 129 height 85
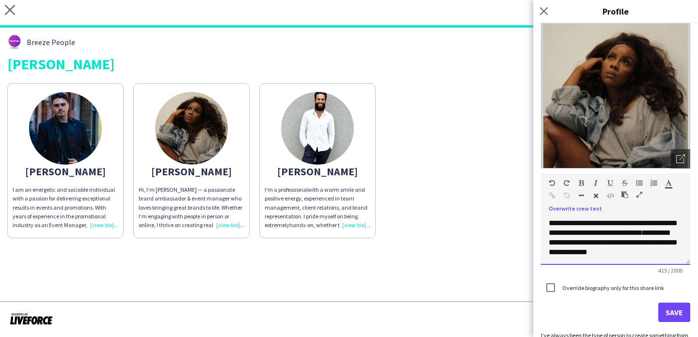
scroll to position [96, 0]
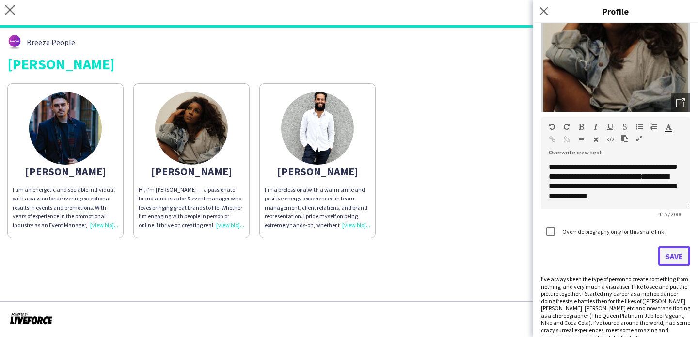
click at [668, 257] on button "Save" at bounding box center [674, 256] width 32 height 19
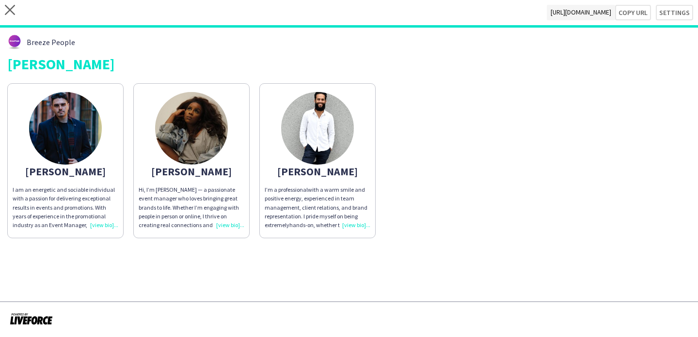
click at [236, 215] on div "Hi, I’m Odilia — a passionate event manager who loves bringing great brands to …" at bounding box center [192, 208] width 106 height 44
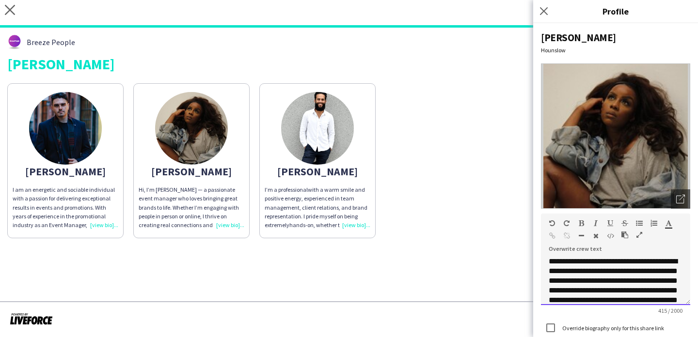
click at [581, 271] on span "**********" at bounding box center [612, 295] width 129 height 75
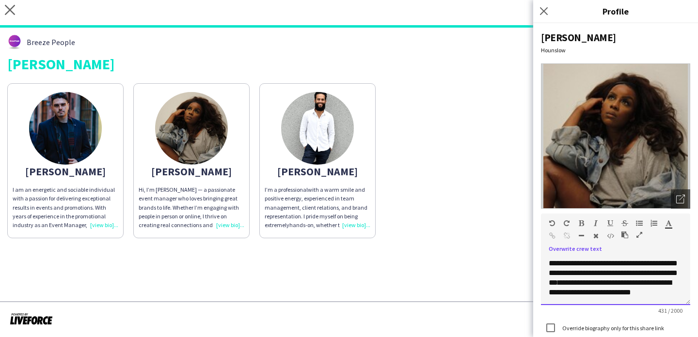
scroll to position [49, 0]
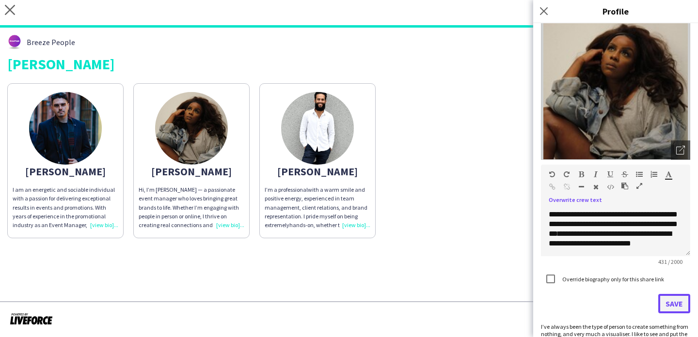
click at [659, 307] on button "Save" at bounding box center [674, 303] width 32 height 19
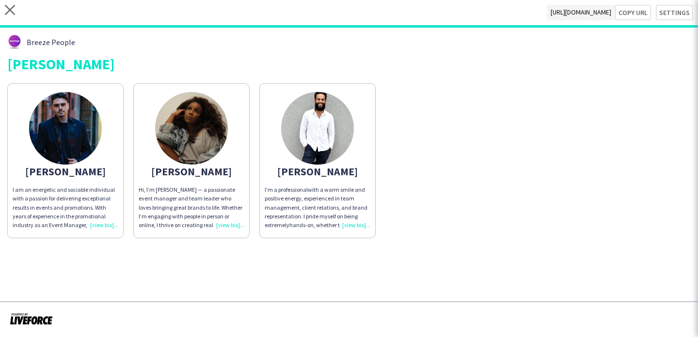
click at [668, 307] on body "close https://admin.liveforce.co/v2/s/a3bc085a-b387-419d-9f21-f003d4fbb147 Copy…" at bounding box center [349, 168] width 698 height 337
click at [237, 223] on div "Hi, I’m Odilia — a passionate event manager and team leader who loves bringing …" at bounding box center [192, 208] width 106 height 44
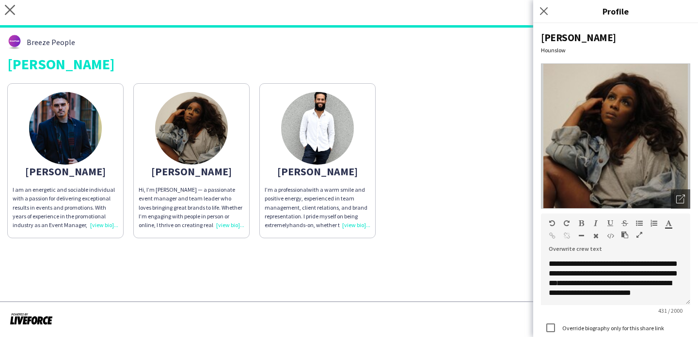
scroll to position [66, 0]
click at [83, 181] on app-share-pages-crew-card "Jonathan I am an energetic and sociable individual with a passion for deliverin…" at bounding box center [65, 160] width 116 height 155
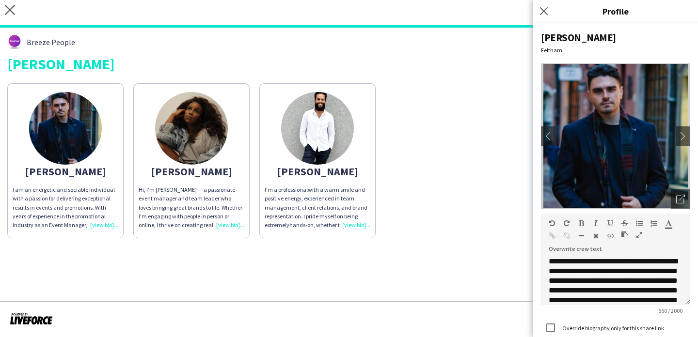
click at [214, 165] on app-share-pages-crew-card "Odilia Hi, I’m Odilia — a passionate event manager and team leader who loves br…" at bounding box center [191, 160] width 116 height 155
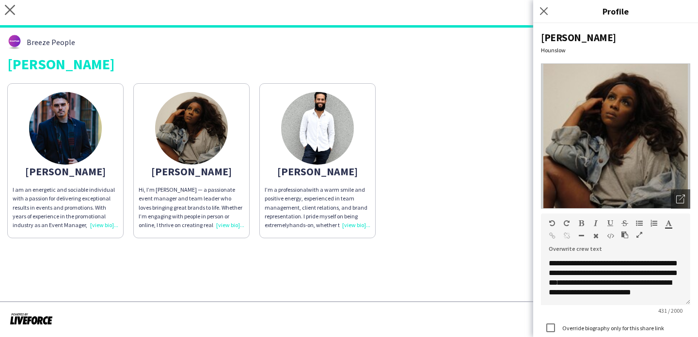
click at [47, 186] on span "I am an energetic and sociable individual with a passion for delivering excepti…" at bounding box center [65, 260] width 105 height 148
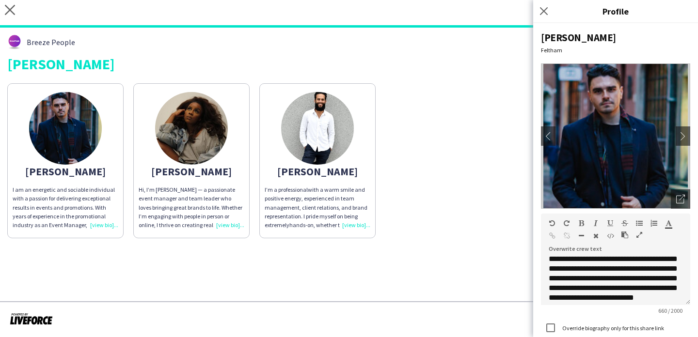
scroll to position [134, 0]
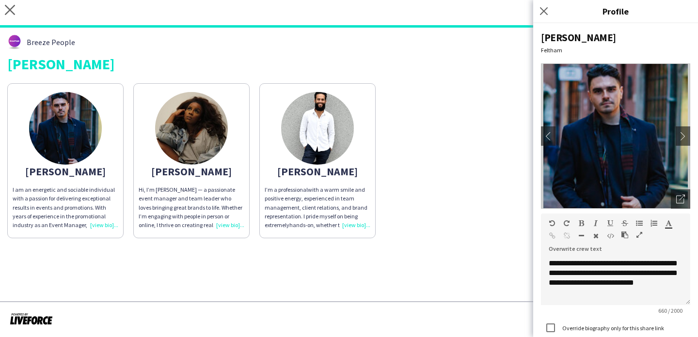
click at [449, 235] on div "Jonathan I am an energetic and sociable individual with a passion for deliverin…" at bounding box center [348, 158] width 683 height 160
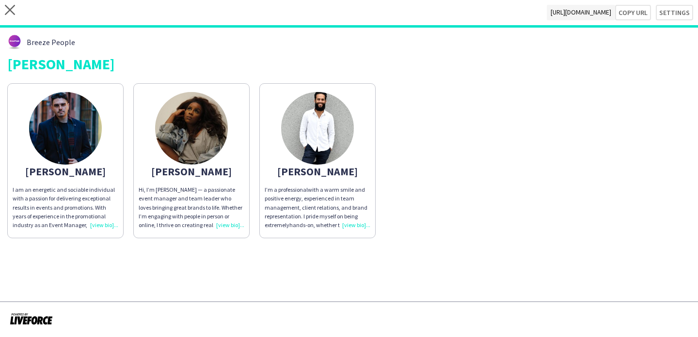
click at [209, 181] on app-share-pages-crew-card "Odilia Hi, I’m Odilia — a passionate event manager and team leader who loves br…" at bounding box center [191, 160] width 116 height 155
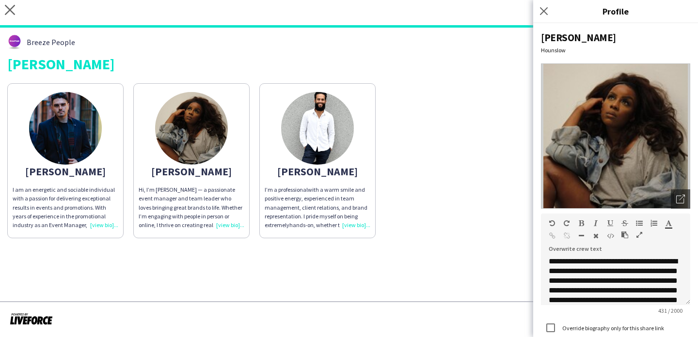
click at [94, 155] on app-share-pages-crew-card "Jonathan I am an energetic and sociable individual with a passion for deliverin…" at bounding box center [65, 160] width 116 height 155
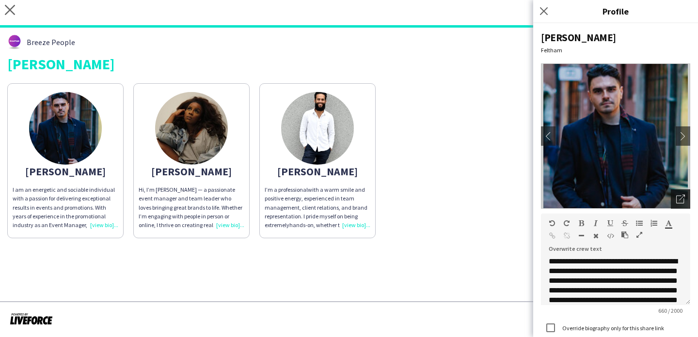
click at [682, 200] on icon "Open photos pop-in" at bounding box center [680, 199] width 9 height 9
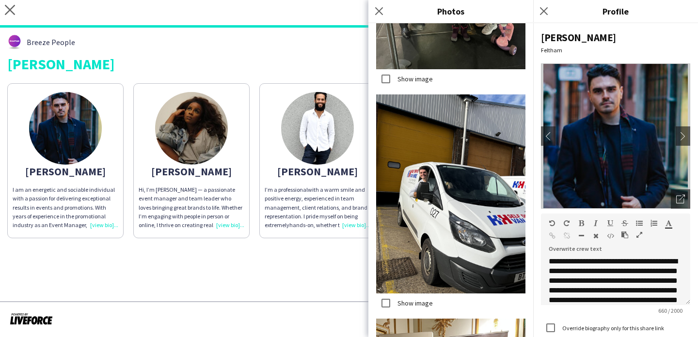
scroll to position [4000, 0]
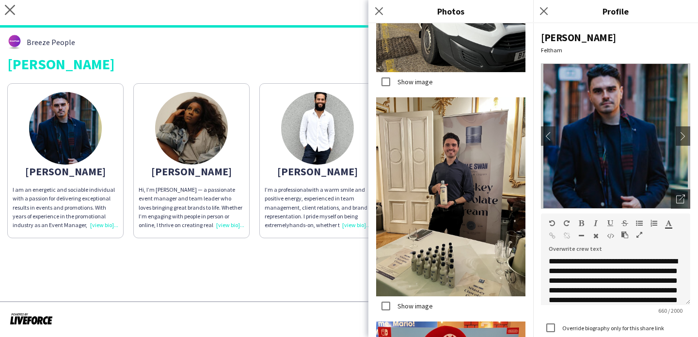
click at [182, 145] on img at bounding box center [191, 128] width 73 height 73
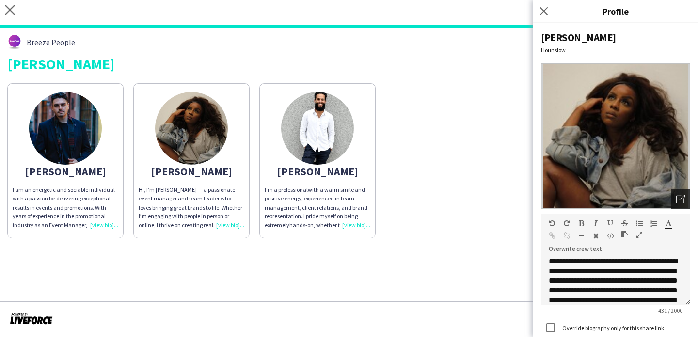
click at [678, 195] on icon "Open photos pop-in" at bounding box center [680, 199] width 9 height 9
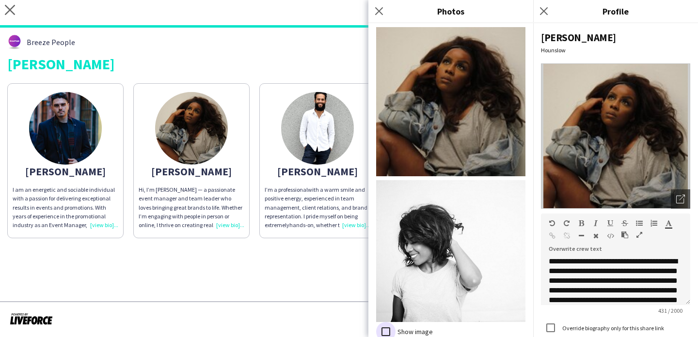
scroll to position [404, 0]
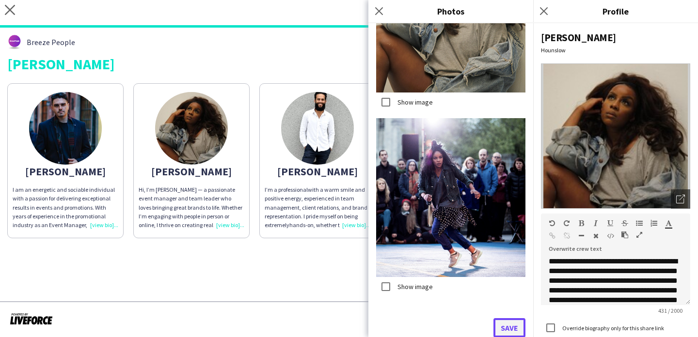
click at [503, 321] on button "Save" at bounding box center [509, 327] width 32 height 19
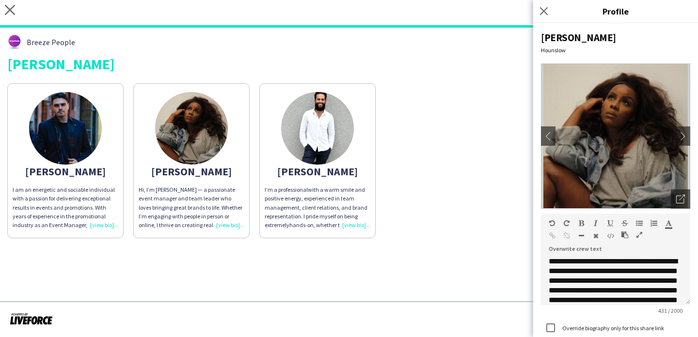
click at [334, 140] on img at bounding box center [317, 128] width 73 height 73
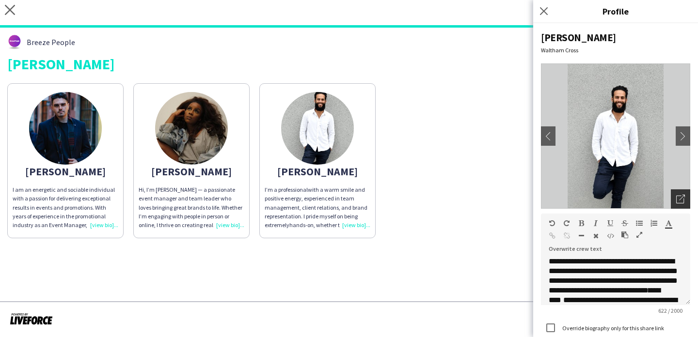
click at [683, 202] on icon "Open photos pop-in" at bounding box center [680, 199] width 9 height 9
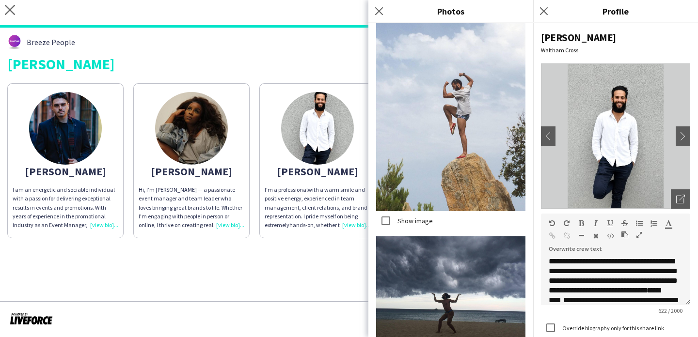
scroll to position [1370, 0]
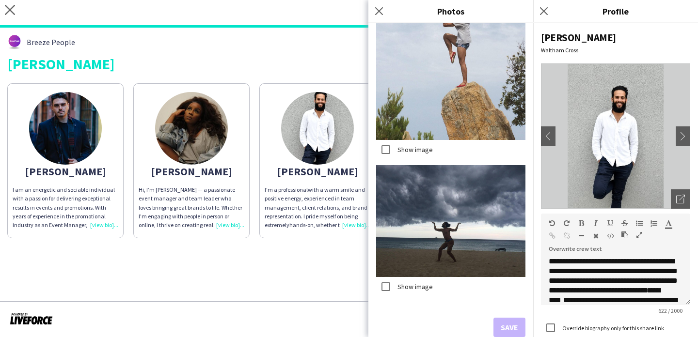
click at [328, 289] on app-share-pages "close https://admin.liveforce.co/v2/s/a3bc085a-b387-419d-9f21-f003d4fbb147 Copy…" at bounding box center [349, 168] width 698 height 337
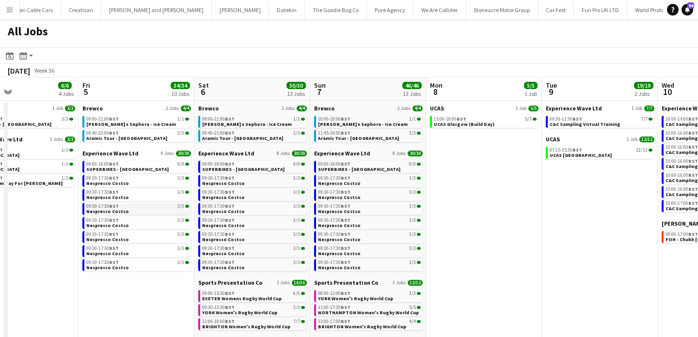
scroll to position [16, 0]
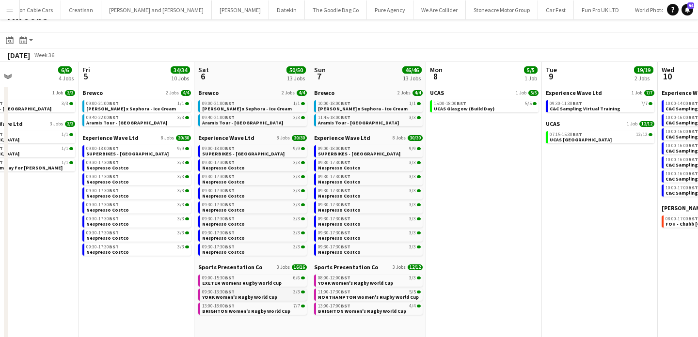
click at [273, 291] on div "09:30-13:30 BST 3/3" at bounding box center [253, 292] width 103 height 5
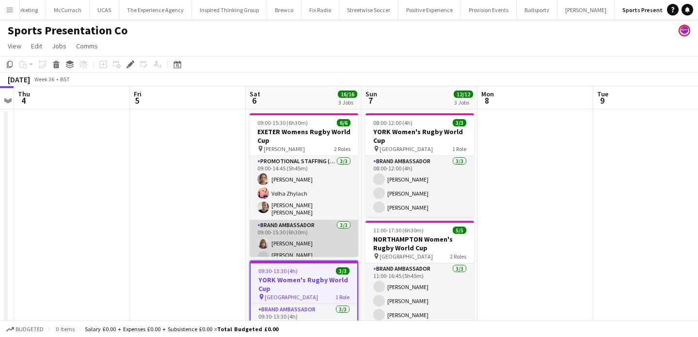
scroll to position [21, 0]
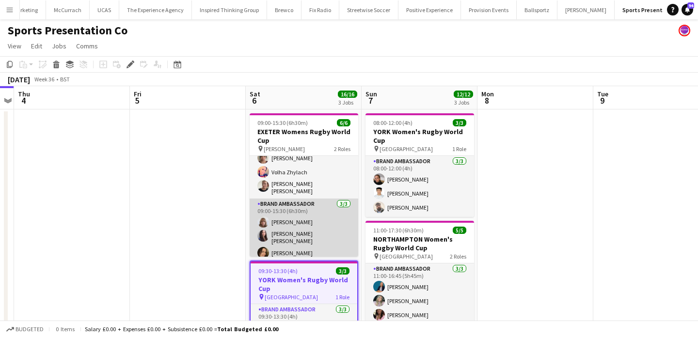
click at [297, 232] on app-card-role "Brand Ambassador 3/3 09:00-15:30 (6h30m) Caitlyn Chapman Mireia Quingles Nicola…" at bounding box center [303, 231] width 109 height 64
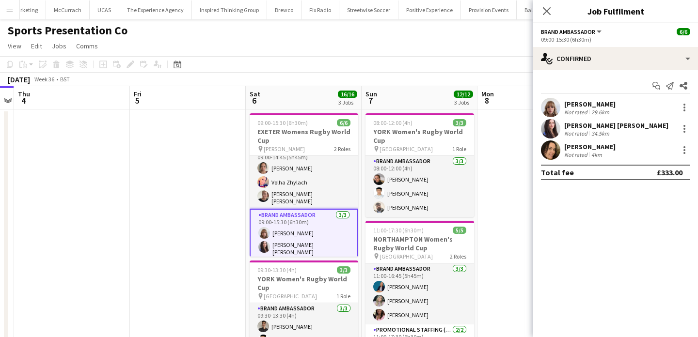
scroll to position [23, 0]
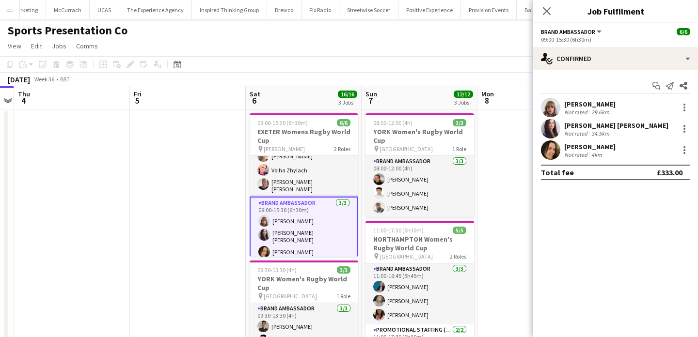
click at [311, 232] on app-card-role "Brand Ambassador 3/3 09:00-15:30 (6h30m) Caitlyn Chapman Mireia Quingles Nicola…" at bounding box center [303, 230] width 109 height 66
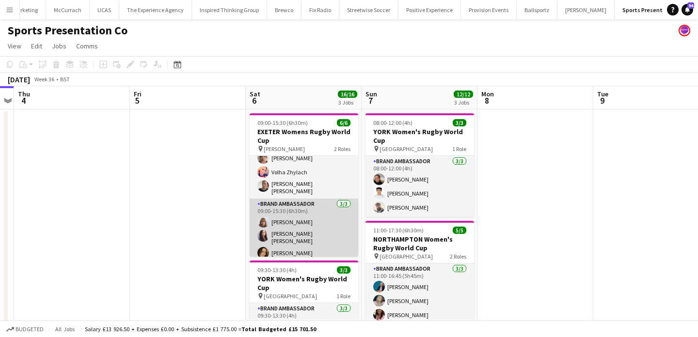
click at [292, 248] on app-card-role "Brand Ambassador 3/3 09:00-15:30 (6h30m) Caitlyn Chapman Mireia Quingles Nicola…" at bounding box center [303, 231] width 109 height 64
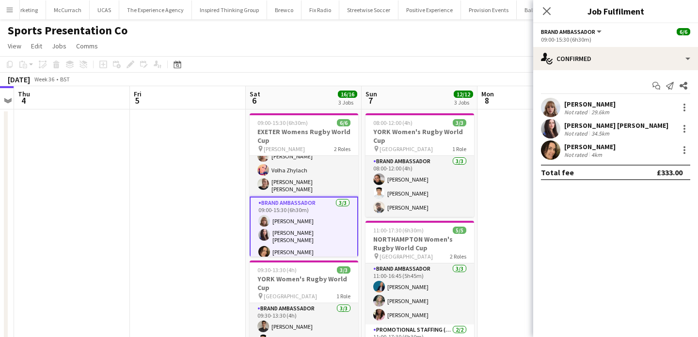
click at [544, 162] on app-confirmed-crew "Caitlyn Chapman Not rated 29.6km Mireia Quingles Nicolau Not rated 34.5km Anna …" at bounding box center [615, 139] width 165 height 82
click at [548, 155] on app-user-avatar at bounding box center [550, 149] width 19 height 19
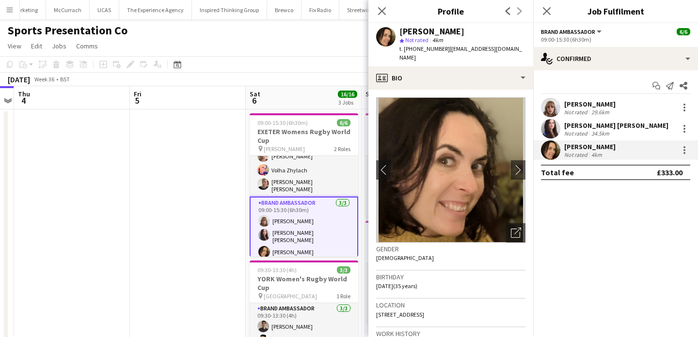
click at [424, 48] on span "t. +447508275818" at bounding box center [424, 48] width 50 height 7
drag, startPoint x: 424, startPoint y: 48, endPoint x: 404, endPoint y: 49, distance: 20.4
click at [404, 49] on span "t. +447508275818" at bounding box center [424, 48] width 50 height 7
copy span "+447508275818"
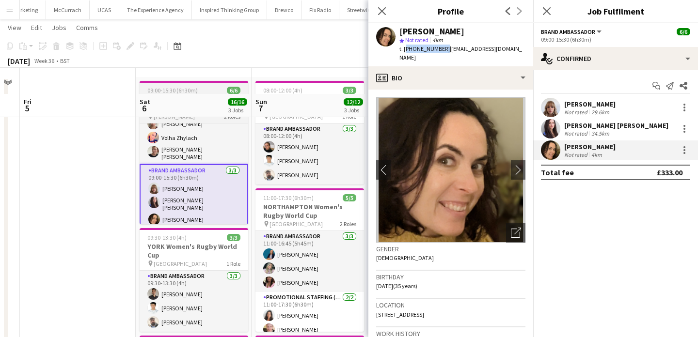
scroll to position [27, 0]
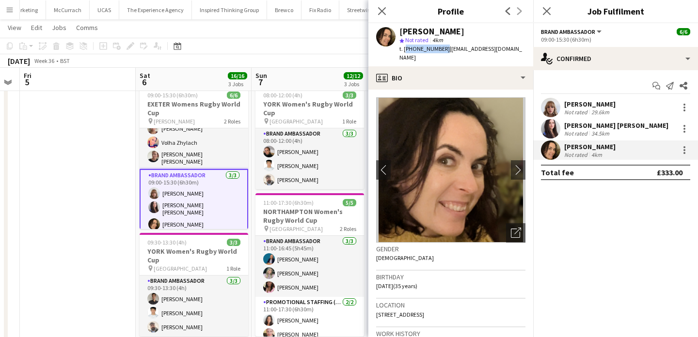
click at [118, 164] on app-date-cell at bounding box center [78, 293] width 116 height 422
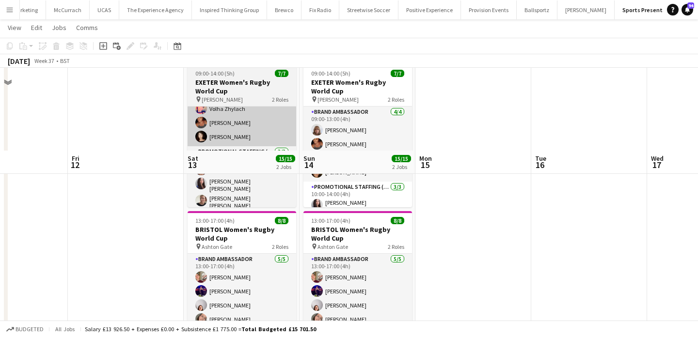
scroll to position [159, 0]
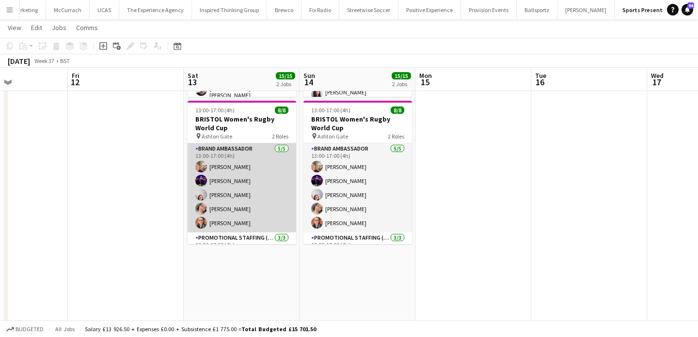
click at [264, 209] on app-card-role "Brand Ambassador 5/5 13:00-17:00 (4h) Gemma Farr Jennifer Duffy Genevieve Calla…" at bounding box center [241, 187] width 109 height 89
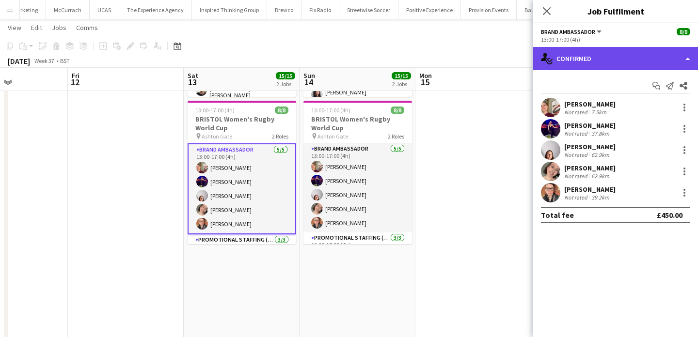
click at [591, 54] on div "single-neutral-actions-check-2 Confirmed" at bounding box center [615, 58] width 165 height 23
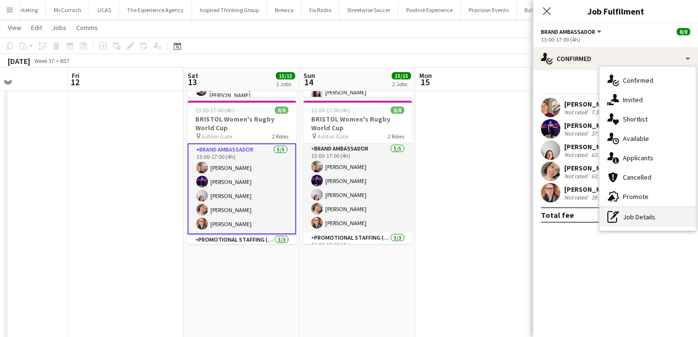
click at [643, 221] on div "pen-write Job Details" at bounding box center [647, 216] width 96 height 19
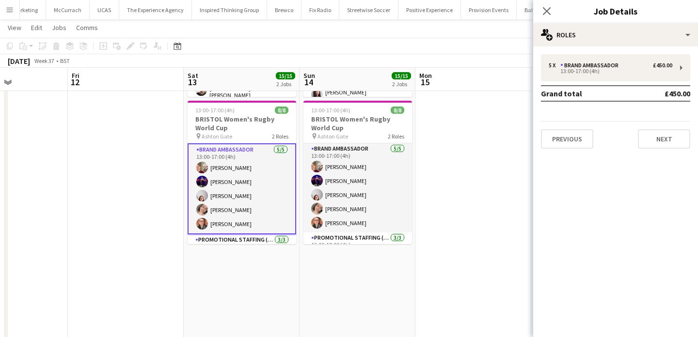
click at [256, 201] on app-card-role "Brand Ambassador 5/5 13:00-17:00 (4h) Gemma Farr Jennifer Duffy Genevieve Calla…" at bounding box center [241, 188] width 109 height 91
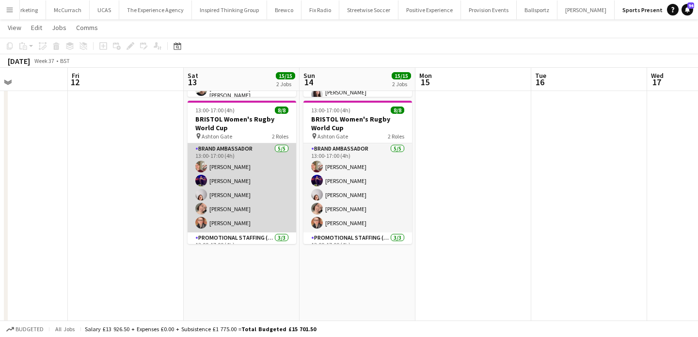
click at [240, 186] on app-card-role "Brand Ambassador 5/5 13:00-17:00 (4h) Gemma Farr Jennifer Duffy Genevieve Calla…" at bounding box center [241, 187] width 109 height 89
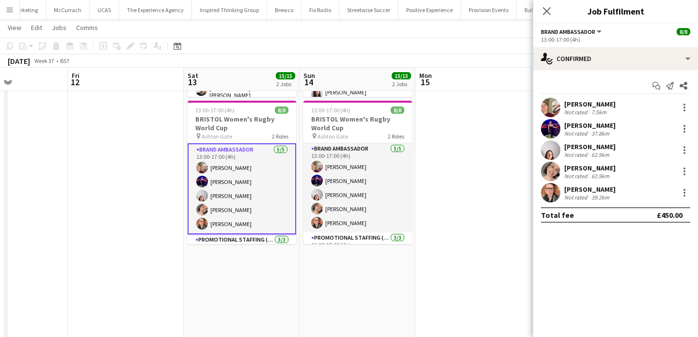
click at [596, 145] on div "[PERSON_NAME]" at bounding box center [589, 146] width 51 height 9
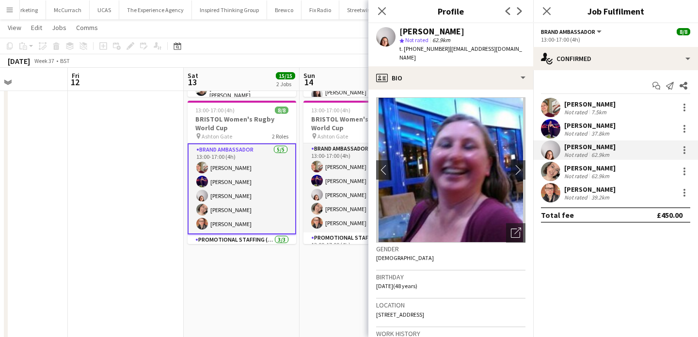
click at [425, 31] on div "[PERSON_NAME]" at bounding box center [431, 31] width 65 height 9
click at [420, 48] on span "t. +4407941304795" at bounding box center [424, 48] width 50 height 7
drag, startPoint x: 420, startPoint y: 48, endPoint x: 404, endPoint y: 48, distance: 15.5
click at [404, 48] on span "t. +4407941304795" at bounding box center [424, 48] width 50 height 7
copy span "+4407941304795"
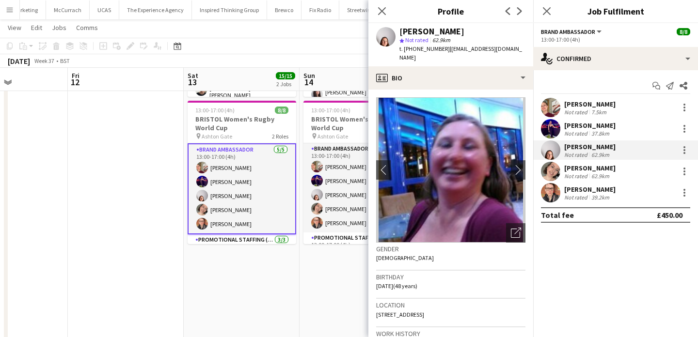
click at [553, 195] on app-user-avatar at bounding box center [550, 192] width 19 height 19
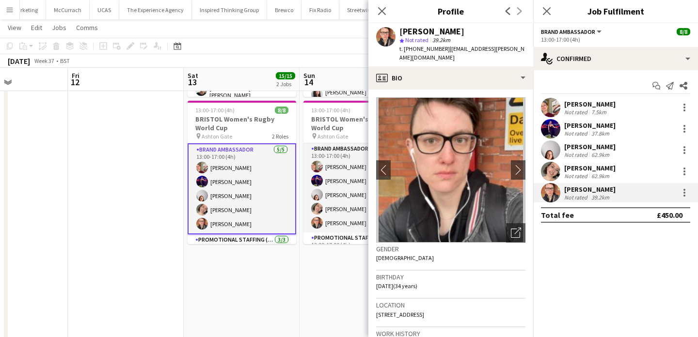
click at [419, 49] on span "t. +4407752495641" at bounding box center [424, 48] width 50 height 7
drag, startPoint x: 419, startPoint y: 49, endPoint x: 408, endPoint y: 45, distance: 11.5
click at [403, 49] on span "t. +4407752495641" at bounding box center [424, 48] width 50 height 7
copy span "+4407752495641"
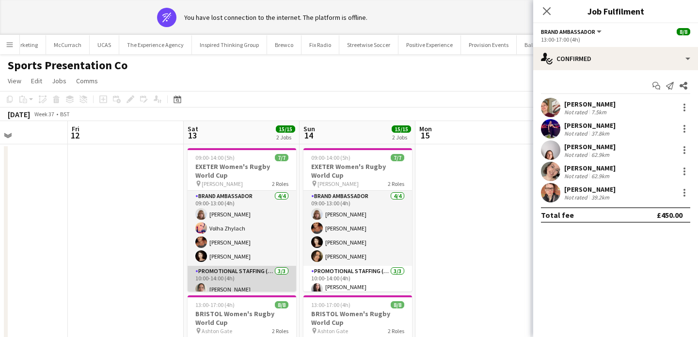
scroll to position [35, 0]
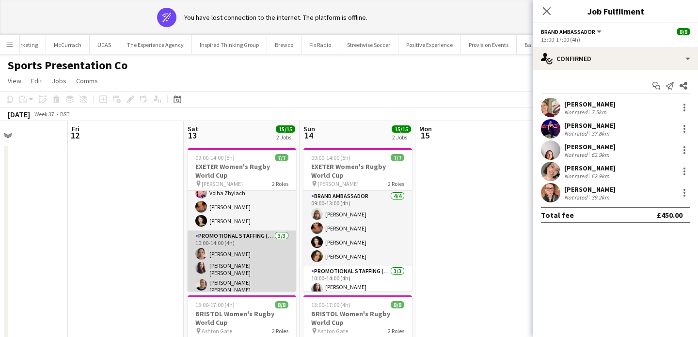
click at [270, 271] on app-card-role "Promotional Staffing (Brand Ambassadors) 3/3 10:00-14:00 (4h) Amy Lee Mireia Qu…" at bounding box center [241, 264] width 109 height 67
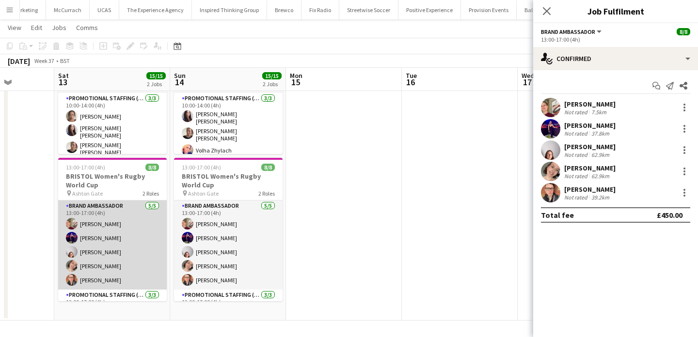
scroll to position [49, 0]
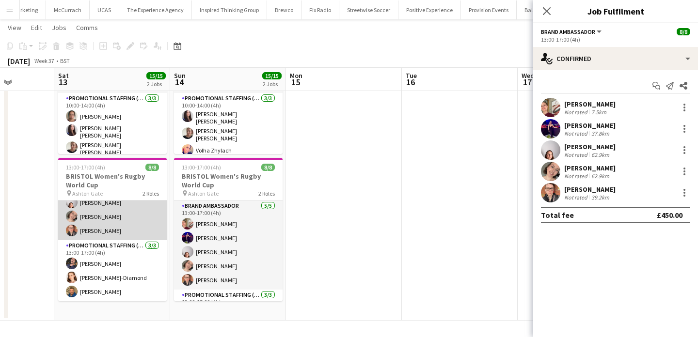
click at [128, 271] on app-card-role "Promotional Staffing (Brand Ambassadors) [DATE] 13:00-17:00 (4h) [PERSON_NAME] …" at bounding box center [112, 270] width 109 height 61
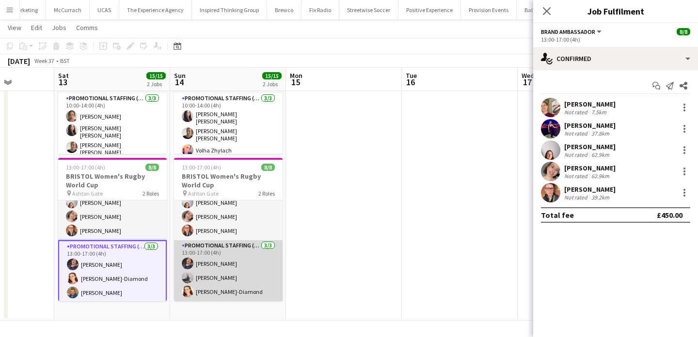
click at [206, 292] on app-card-role "Promotional Staffing (Brand Ambassadors) [DATE] 13:00-17:00 (4h) [PERSON_NAME] …" at bounding box center [228, 270] width 109 height 61
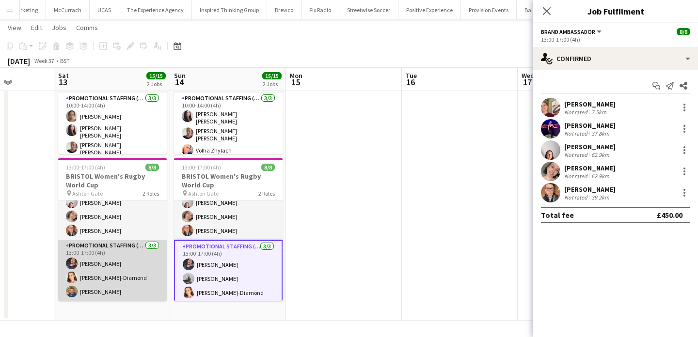
click at [130, 275] on app-card-role "Promotional Staffing (Brand Ambassadors) [DATE] 13:00-17:00 (4h) [PERSON_NAME] …" at bounding box center [112, 270] width 109 height 61
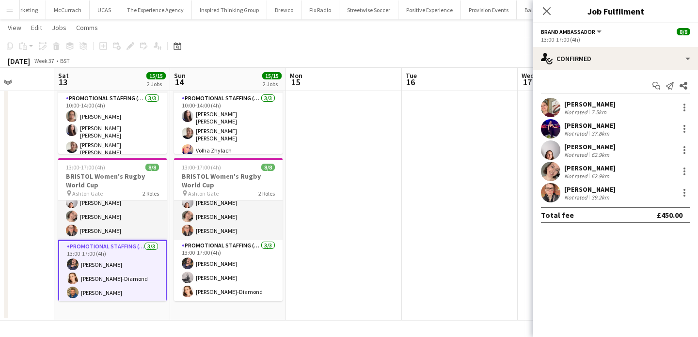
click at [143, 265] on app-card-role "Promotional Staffing (Brand Ambassadors) [DATE] 13:00-17:00 (4h) [PERSON_NAME] …" at bounding box center [112, 271] width 109 height 63
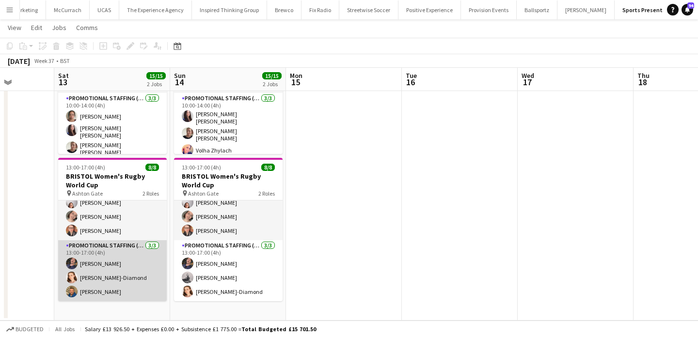
click at [143, 265] on app-card-role "Promotional Staffing (Brand Ambassadors) [DATE] 13:00-17:00 (4h) [PERSON_NAME] …" at bounding box center [112, 270] width 109 height 61
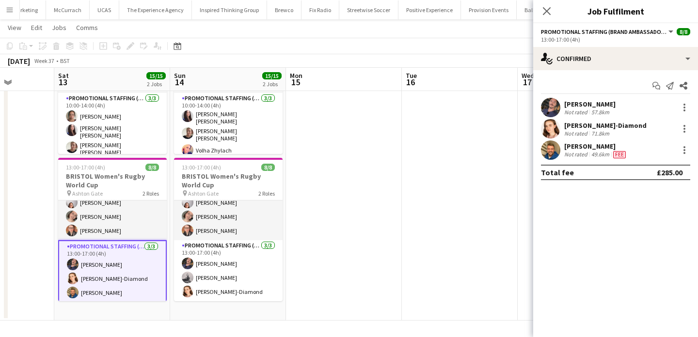
click at [550, 112] on app-user-avatar at bounding box center [550, 107] width 19 height 19
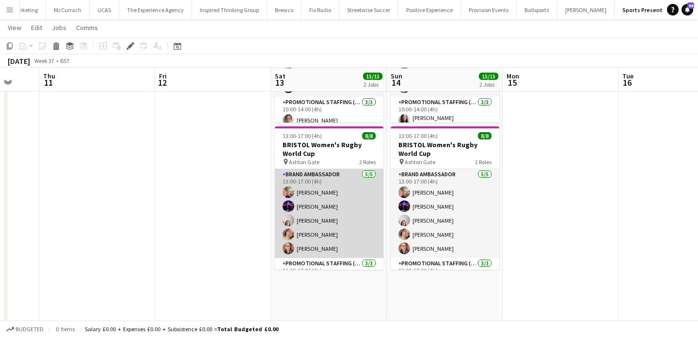
scroll to position [49, 0]
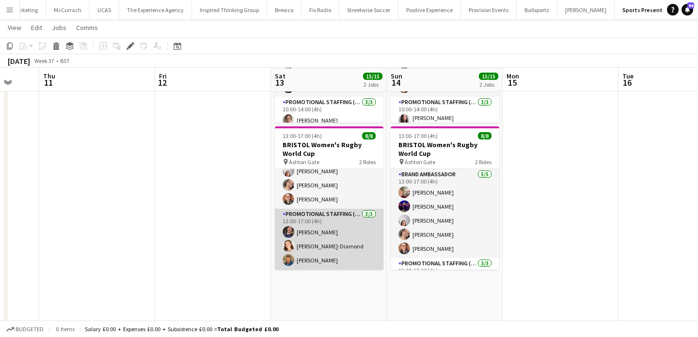
click at [347, 246] on app-card-role "Promotional Staffing (Brand Ambassadors) [DATE] 13:00-17:00 (4h) [PERSON_NAME] …" at bounding box center [329, 239] width 109 height 61
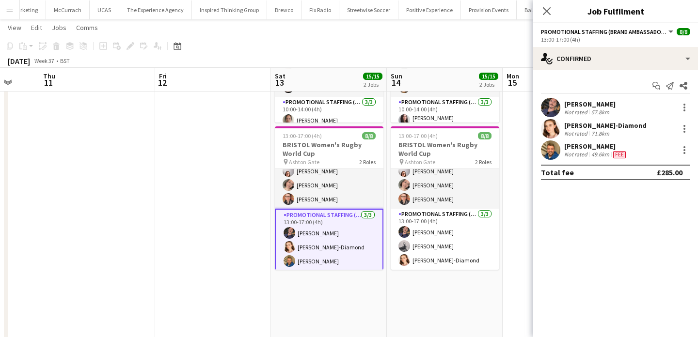
click at [551, 109] on app-user-avatar at bounding box center [550, 107] width 19 height 19
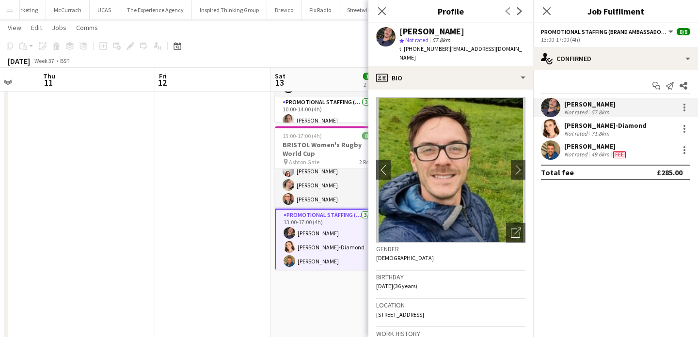
click at [416, 50] on span "t. [PHONE_NUMBER]" at bounding box center [424, 48] width 50 height 7
drag, startPoint x: 416, startPoint y: 50, endPoint x: 404, endPoint y: 50, distance: 12.6
click at [404, 50] on span "t. [PHONE_NUMBER]" at bounding box center [424, 48] width 50 height 7
copy span "[PHONE_NUMBER]"
click at [556, 134] on app-user-avatar at bounding box center [550, 128] width 19 height 19
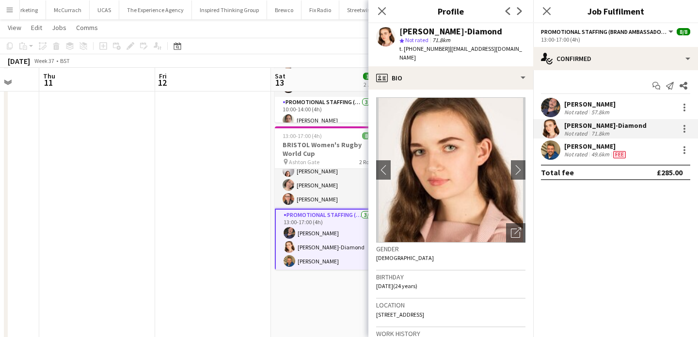
click at [415, 47] on span "t. [PHONE_NUMBER]" at bounding box center [424, 48] width 50 height 7
drag, startPoint x: 415, startPoint y: 47, endPoint x: 404, endPoint y: 48, distance: 11.2
click at [404, 48] on span "t. [PHONE_NUMBER]" at bounding box center [424, 48] width 50 height 7
copy span "[PHONE_NUMBER]"
click at [553, 156] on app-user-avatar at bounding box center [550, 149] width 19 height 19
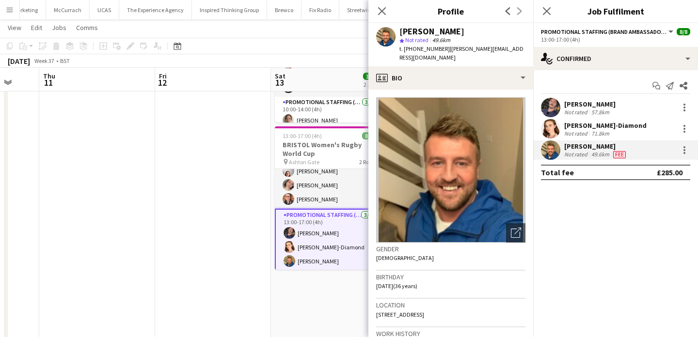
click at [422, 48] on span "t. [PHONE_NUMBER]" at bounding box center [424, 48] width 50 height 7
drag, startPoint x: 422, startPoint y: 48, endPoint x: 405, endPoint y: 48, distance: 17.4
click at [405, 48] on span "t. [PHONE_NUMBER]" at bounding box center [424, 48] width 50 height 7
copy span "[PHONE_NUMBER]"
click at [184, 202] on app-date-cell at bounding box center [213, 186] width 116 height 422
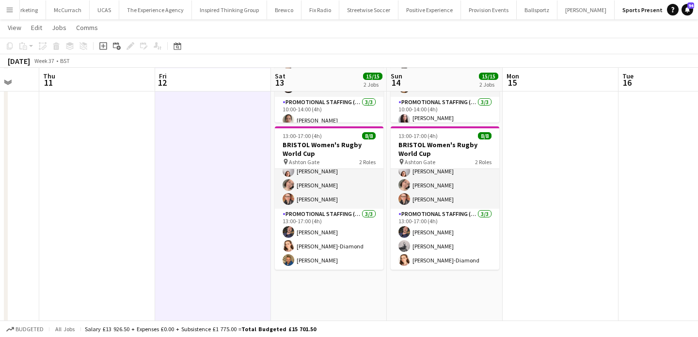
scroll to position [0, 454]
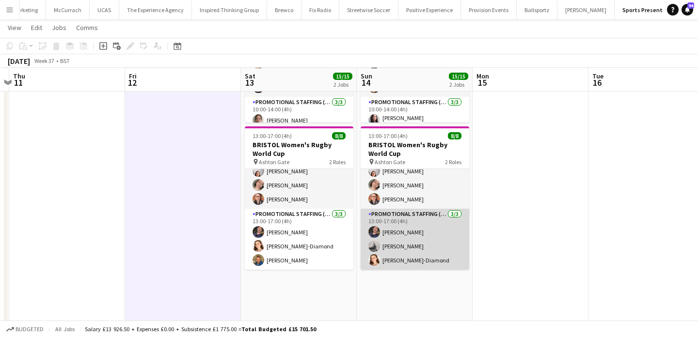
click at [413, 259] on app-card-role "Promotional Staffing (Brand Ambassadors) [DATE] 13:00-17:00 (4h) [PERSON_NAME] …" at bounding box center [414, 239] width 109 height 61
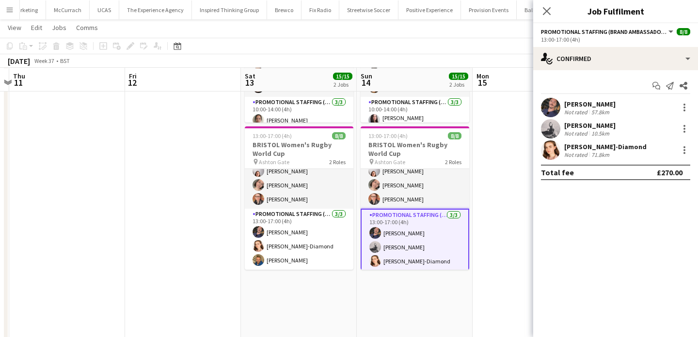
click at [543, 128] on app-user-avatar at bounding box center [550, 128] width 19 height 19
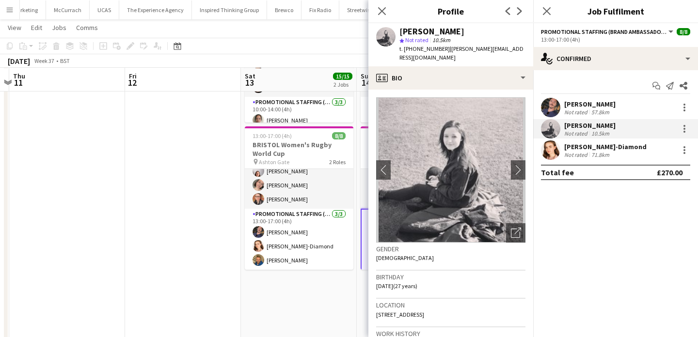
click at [410, 49] on span "t. [PHONE_NUMBER]" at bounding box center [424, 48] width 50 height 7
drag, startPoint x: 410, startPoint y: 49, endPoint x: 403, endPoint y: 49, distance: 7.3
click at [403, 49] on span "t. [PHONE_NUMBER]" at bounding box center [424, 48] width 50 height 7
copy span "[PHONE_NUMBER]"
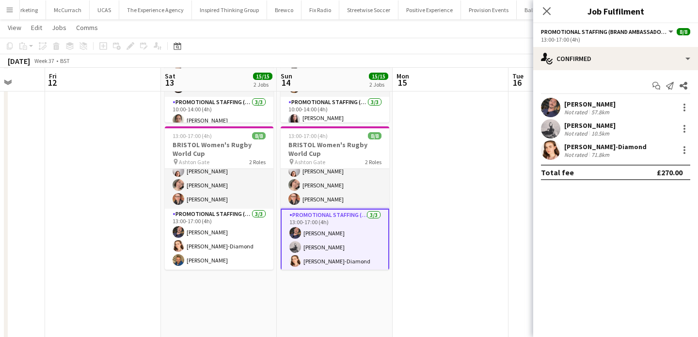
scroll to position [0, 307]
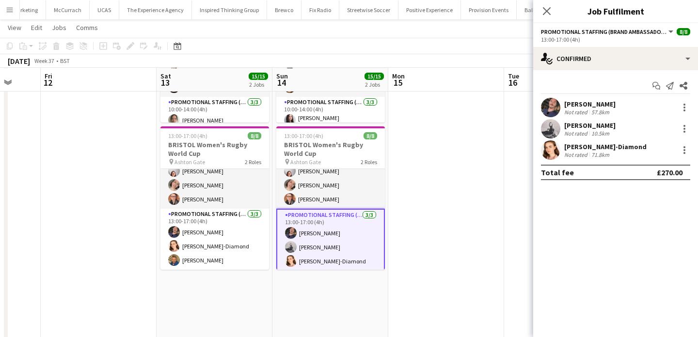
click at [543, 129] on app-user-avatar at bounding box center [550, 128] width 19 height 19
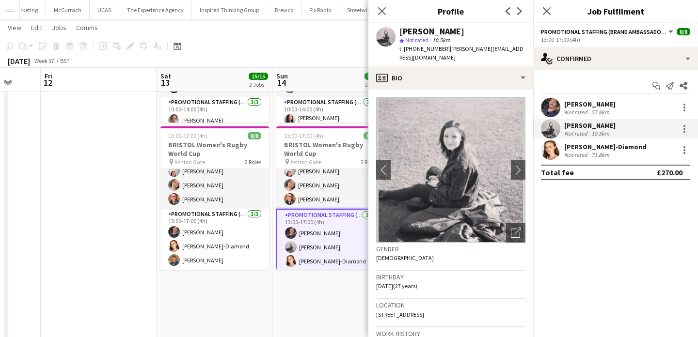
click at [411, 49] on span "t. [PHONE_NUMBER]" at bounding box center [424, 48] width 50 height 7
drag, startPoint x: 411, startPoint y: 49, endPoint x: 404, endPoint y: 49, distance: 6.3
click at [404, 49] on span "t. [PHONE_NUMBER]" at bounding box center [424, 48] width 50 height 7
copy span "[PHONE_NUMBER]"
click at [137, 184] on app-date-cell at bounding box center [99, 186] width 116 height 422
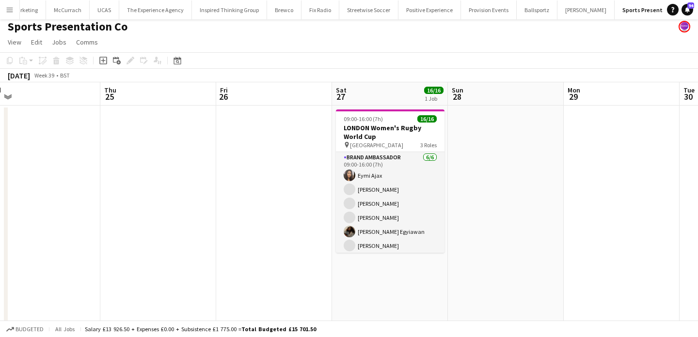
scroll to position [0, 394]
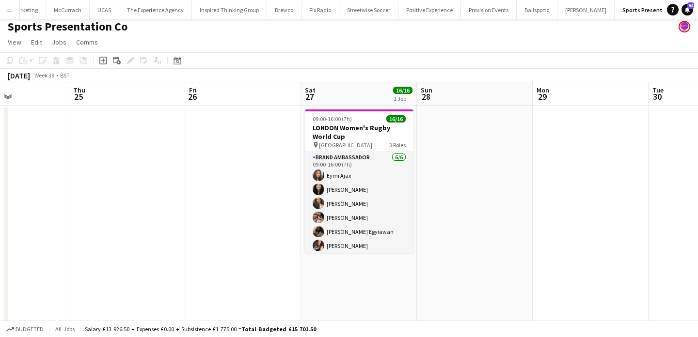
click at [334, 184] on app-card-role "Brand Ambassador [DATE] 09:00-16:00 (7h) Eymi Ajax [PERSON_NAME] [PERSON_NAME] …" at bounding box center [359, 203] width 109 height 103
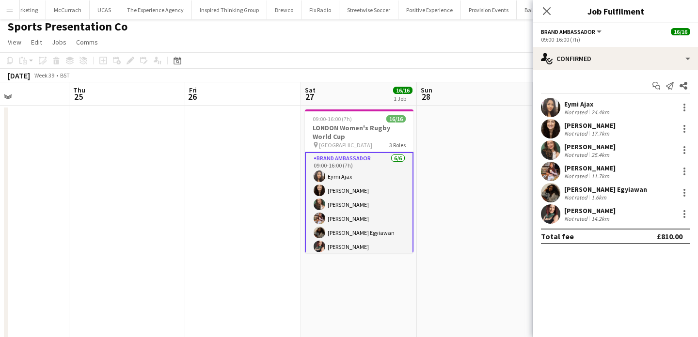
click at [559, 109] on app-user-avatar at bounding box center [550, 107] width 19 height 19
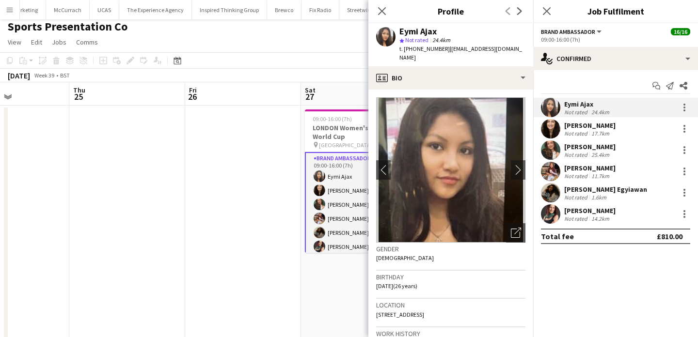
click at [420, 46] on span "t. [PHONE_NUMBER]" at bounding box center [424, 48] width 50 height 7
drag, startPoint x: 420, startPoint y: 46, endPoint x: 404, endPoint y: 47, distance: 16.5
click at [404, 47] on span "t. [PHONE_NUMBER]" at bounding box center [424, 48] width 50 height 7
copy span "[PHONE_NUMBER]"
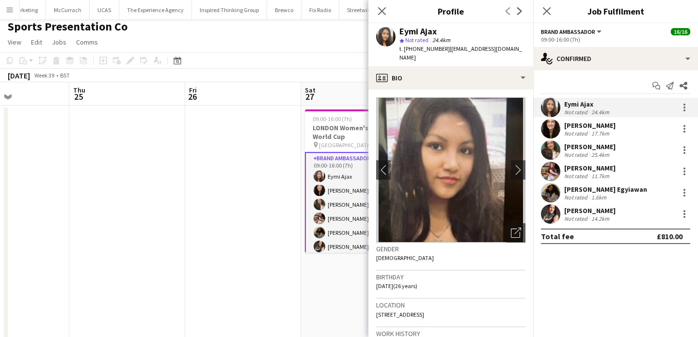
click at [572, 131] on div "Not rated" at bounding box center [576, 133] width 25 height 7
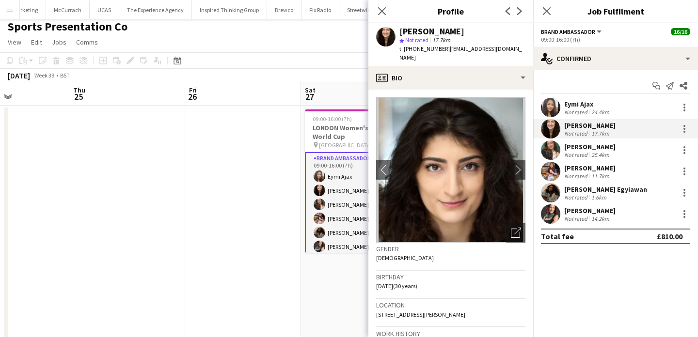
click at [424, 47] on span "t. [PHONE_NUMBER]" at bounding box center [424, 48] width 50 height 7
drag, startPoint x: 424, startPoint y: 47, endPoint x: 405, endPoint y: 47, distance: 19.4
click at [405, 47] on span "t. [PHONE_NUMBER]" at bounding box center [424, 48] width 50 height 7
copy span "[PHONE_NUMBER]"
click at [579, 153] on div "Not rated" at bounding box center [576, 154] width 25 height 7
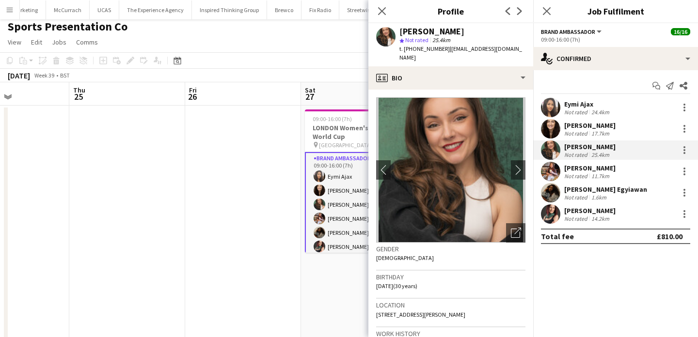
click at [421, 49] on span "t. [PHONE_NUMBER]" at bounding box center [424, 48] width 50 height 7
drag, startPoint x: 421, startPoint y: 49, endPoint x: 404, endPoint y: 49, distance: 17.4
click at [404, 49] on span "t. [PHONE_NUMBER]" at bounding box center [424, 48] width 50 height 7
copy span "[PHONE_NUMBER]"
click at [580, 160] on div "Eymi Ajax Not rated 24.4km [PERSON_NAME] Not rated 17.7km [PERSON_NAME] Not rat…" at bounding box center [615, 161] width 165 height 126
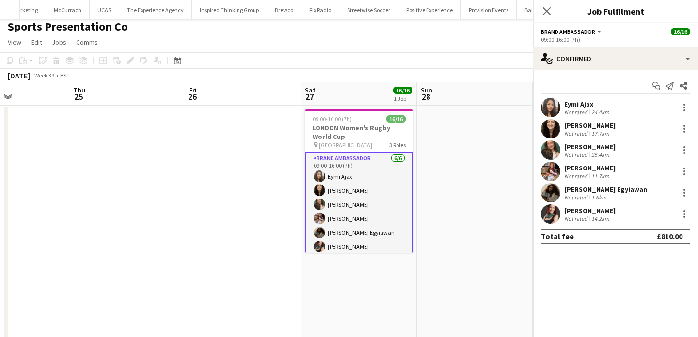
click at [580, 172] on div "Not rated" at bounding box center [576, 175] width 25 height 7
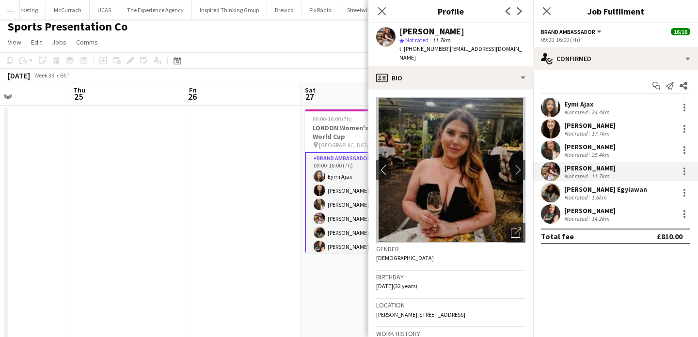
click at [423, 49] on span "t. [PHONE_NUMBER]" at bounding box center [424, 48] width 50 height 7
drag, startPoint x: 423, startPoint y: 49, endPoint x: 402, endPoint y: 49, distance: 21.3
click at [402, 49] on span "t. [PHONE_NUMBER]" at bounding box center [424, 48] width 50 height 7
copy span "[PHONE_NUMBER]"
click at [568, 194] on div "Not rated" at bounding box center [576, 197] width 25 height 7
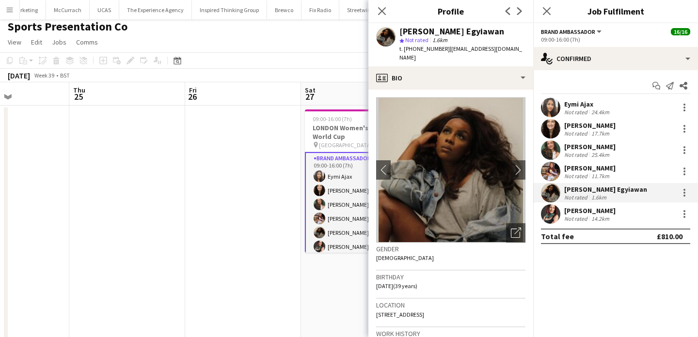
click at [419, 47] on span "t. [PHONE_NUMBER]" at bounding box center [424, 48] width 50 height 7
drag, startPoint x: 419, startPoint y: 47, endPoint x: 405, endPoint y: 47, distance: 13.6
click at [405, 47] on span "t. [PHONE_NUMBER]" at bounding box center [424, 48] width 50 height 7
drag, startPoint x: 404, startPoint y: 47, endPoint x: 442, endPoint y: 49, distance: 38.3
click at [442, 49] on span "t. [PHONE_NUMBER]" at bounding box center [424, 48] width 50 height 7
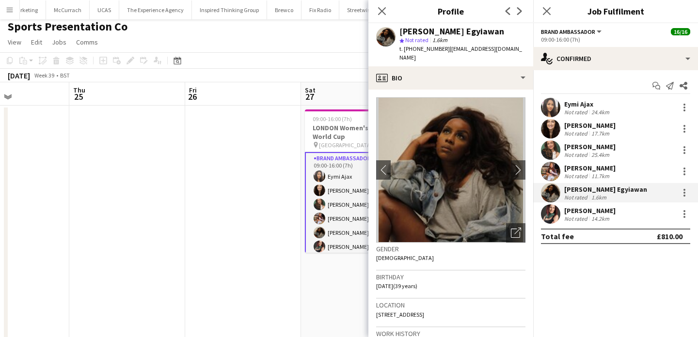
click at [567, 217] on div "Not rated" at bounding box center [576, 218] width 25 height 7
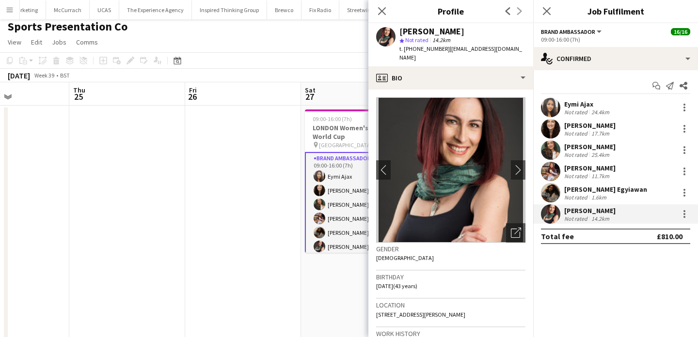
click at [418, 50] on span "t. [PHONE_NUMBER]" at bounding box center [424, 48] width 50 height 7
drag, startPoint x: 418, startPoint y: 50, endPoint x: 404, endPoint y: 50, distance: 14.5
click at [404, 50] on span "t. [PHONE_NUMBER]" at bounding box center [424, 48] width 50 height 7
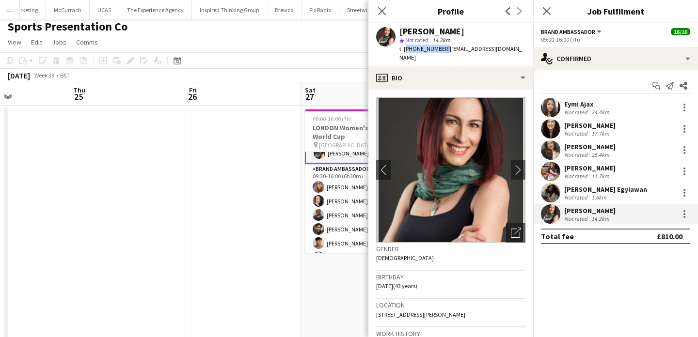
click at [344, 206] on app-card-role "Brand Ambassador [DATE] 09:30-16:00 (6h30m) [PERSON_NAME] [PERSON_NAME] [PERSON…" at bounding box center [359, 222] width 109 height 117
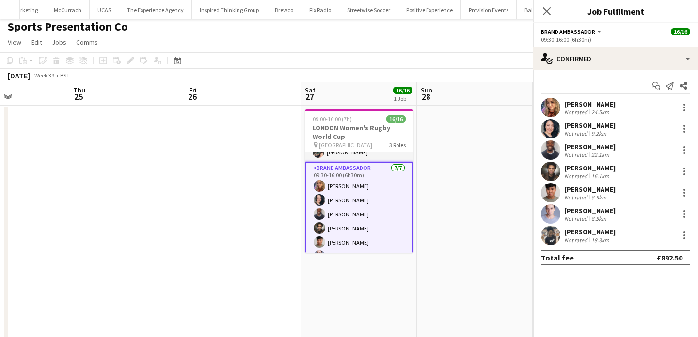
scroll to position [93, 0]
click at [582, 100] on div "[PERSON_NAME]" at bounding box center [589, 104] width 51 height 9
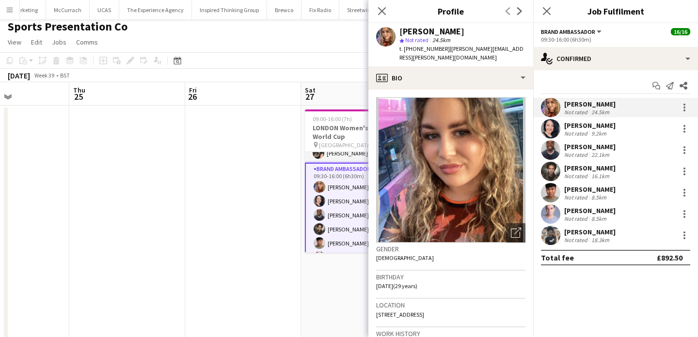
click at [427, 52] on div "t. [PHONE_NUMBER] | [PERSON_NAME][EMAIL_ADDRESS][PERSON_NAME][DOMAIN_NAME]" at bounding box center [462, 53] width 126 height 17
drag, startPoint x: 427, startPoint y: 52, endPoint x: 419, endPoint y: 51, distance: 8.8
click at [422, 52] on div "t. [PHONE_NUMBER] | [PERSON_NAME][EMAIL_ADDRESS][PERSON_NAME][DOMAIN_NAME]" at bounding box center [462, 53] width 126 height 17
click at [419, 51] on span "t. [PHONE_NUMBER]" at bounding box center [424, 48] width 50 height 7
click at [415, 51] on span "t. [PHONE_NUMBER]" at bounding box center [424, 48] width 50 height 7
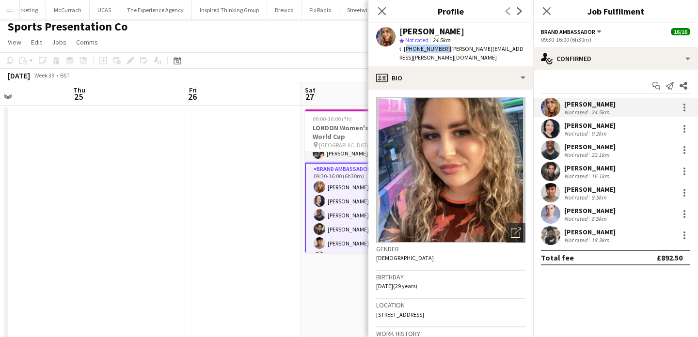
drag, startPoint x: 415, startPoint y: 51, endPoint x: 404, endPoint y: 51, distance: 11.6
click at [404, 51] on span "t. [PHONE_NUMBER]" at bounding box center [424, 48] width 50 height 7
click at [564, 134] on div "Not rated" at bounding box center [576, 133] width 25 height 7
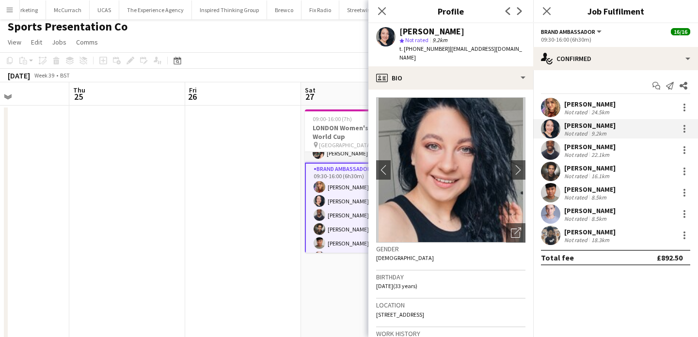
click at [427, 49] on span "t. [PHONE_NUMBER]" at bounding box center [424, 48] width 50 height 7
drag, startPoint x: 427, startPoint y: 49, endPoint x: 403, endPoint y: 49, distance: 24.2
click at [403, 49] on span "t. [PHONE_NUMBER]" at bounding box center [424, 48] width 50 height 7
click at [554, 152] on app-user-avatar at bounding box center [550, 149] width 19 height 19
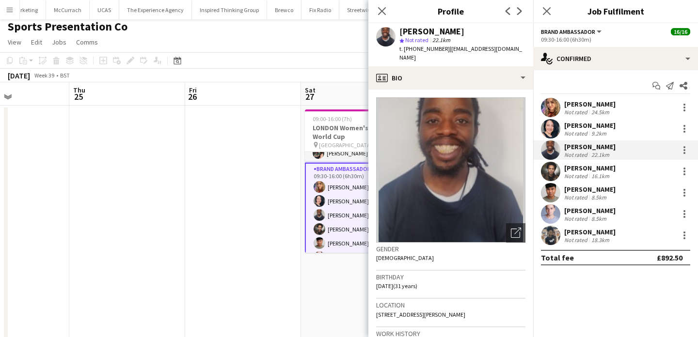
click at [415, 47] on span "t. [PHONE_NUMBER]" at bounding box center [424, 48] width 50 height 7
drag, startPoint x: 415, startPoint y: 47, endPoint x: 404, endPoint y: 47, distance: 11.1
click at [404, 47] on span "t. [PHONE_NUMBER]" at bounding box center [424, 48] width 50 height 7
click at [561, 176] on div "[PERSON_NAME] Not rated 16.1km" at bounding box center [615, 171] width 165 height 19
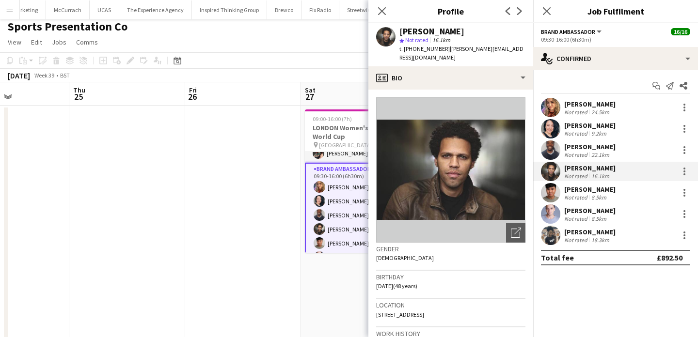
click at [417, 47] on span "t. [PHONE_NUMBER]" at bounding box center [424, 48] width 50 height 7
drag, startPoint x: 417, startPoint y: 47, endPoint x: 404, endPoint y: 47, distance: 12.6
click at [404, 47] on span "t. [PHONE_NUMBER]" at bounding box center [424, 48] width 50 height 7
click at [569, 189] on div "[PERSON_NAME]" at bounding box center [589, 189] width 51 height 9
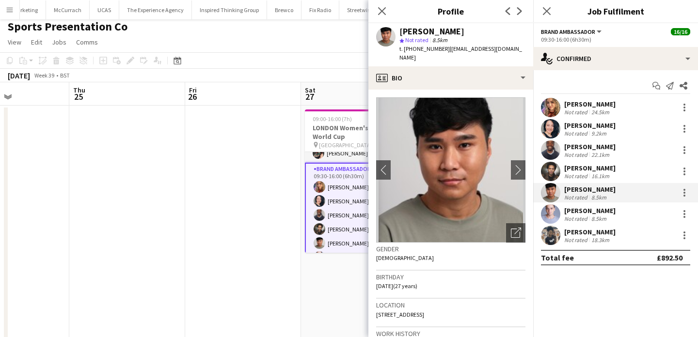
click at [411, 49] on span "t. [PHONE_NUMBER]" at bounding box center [424, 48] width 50 height 7
drag, startPoint x: 411, startPoint y: 49, endPoint x: 404, endPoint y: 49, distance: 7.3
click at [404, 49] on span "t. [PHONE_NUMBER]" at bounding box center [424, 48] width 50 height 7
click at [566, 222] on div "Not rated" at bounding box center [576, 218] width 25 height 7
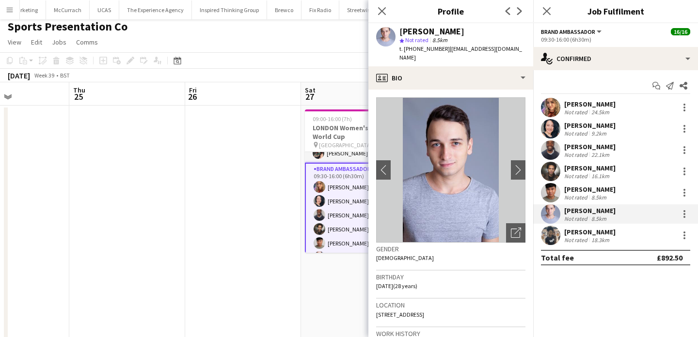
click at [419, 50] on span "t. [PHONE_NUMBER]" at bounding box center [424, 48] width 50 height 7
drag, startPoint x: 419, startPoint y: 50, endPoint x: 404, endPoint y: 49, distance: 15.0
click at [404, 49] on span "t. [PHONE_NUMBER]" at bounding box center [424, 48] width 50 height 7
click at [569, 244] on div "[PERSON_NAME] Not rated 18.3km" at bounding box center [615, 235] width 165 height 19
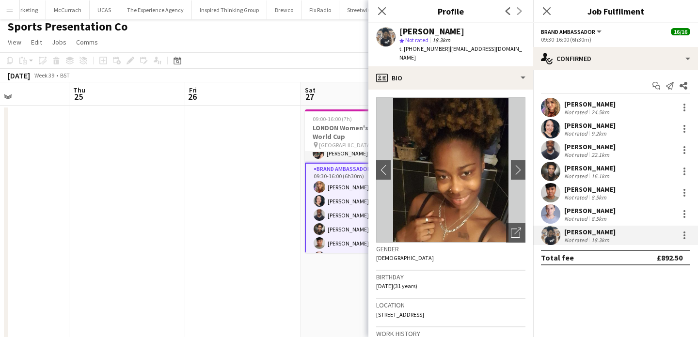
click at [412, 51] on span "t. [PHONE_NUMBER]" at bounding box center [424, 48] width 50 height 7
drag, startPoint x: 412, startPoint y: 51, endPoint x: 404, endPoint y: 51, distance: 8.2
click at [404, 51] on span "t. [PHONE_NUMBER]" at bounding box center [424, 48] width 50 height 7
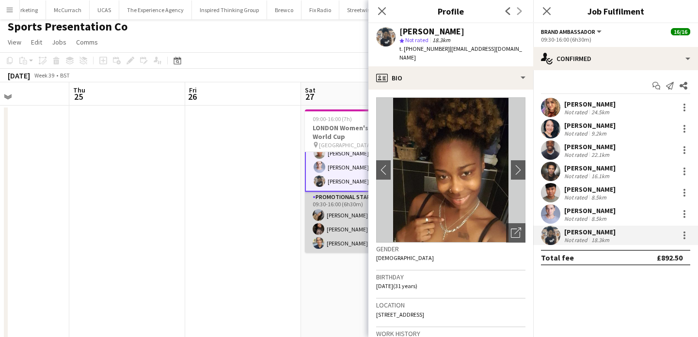
click at [345, 227] on app-card-role "Promotional Staffing (Brand Ambassadors) [DATE] 09:30-16:00 (6h30m) [PERSON_NAM…" at bounding box center [359, 222] width 109 height 61
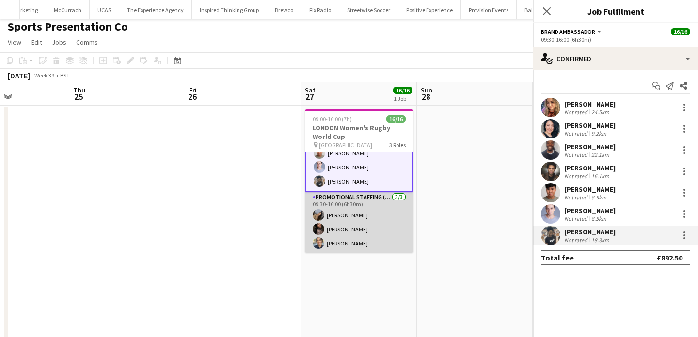
scroll to position [182, 0]
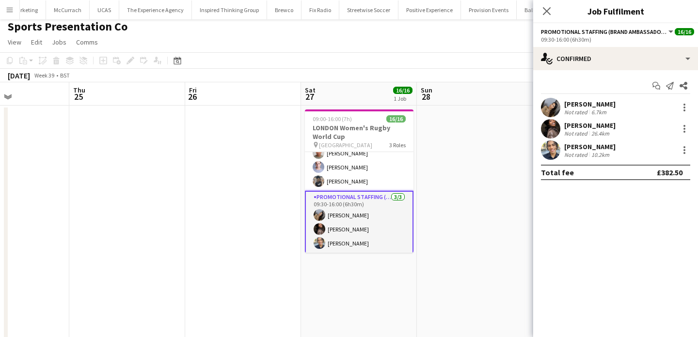
click at [575, 108] on div "[PERSON_NAME]" at bounding box center [589, 104] width 51 height 9
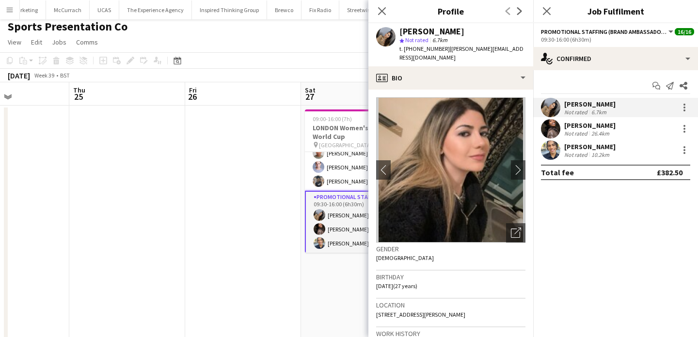
click at [420, 53] on div "[PERSON_NAME] star Not rated 6.7km t. [PHONE_NUMBER] | [PERSON_NAME][EMAIL_ADDR…" at bounding box center [450, 44] width 165 height 43
click at [416, 49] on span "t. [PHONE_NUMBER]" at bounding box center [424, 48] width 50 height 7
drag, startPoint x: 416, startPoint y: 49, endPoint x: 404, endPoint y: 49, distance: 12.1
click at [404, 49] on span "t. [PHONE_NUMBER]" at bounding box center [424, 48] width 50 height 7
click at [552, 127] on app-user-avatar at bounding box center [550, 128] width 19 height 19
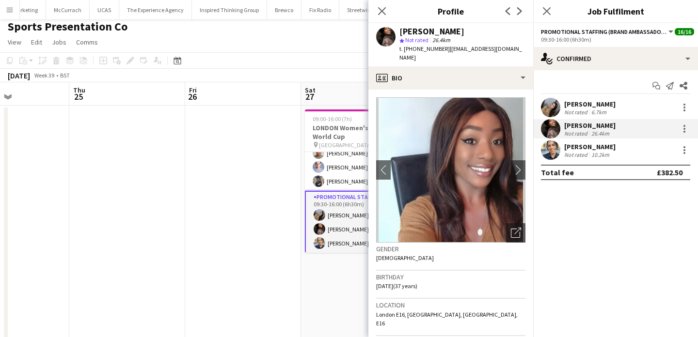
click at [422, 47] on span "t. [PHONE_NUMBER]" at bounding box center [424, 48] width 50 height 7
drag, startPoint x: 422, startPoint y: 47, endPoint x: 402, endPoint y: 48, distance: 20.4
click at [402, 48] on span "t. [PHONE_NUMBER]" at bounding box center [424, 48] width 50 height 7
click at [559, 152] on app-user-avatar at bounding box center [550, 149] width 19 height 19
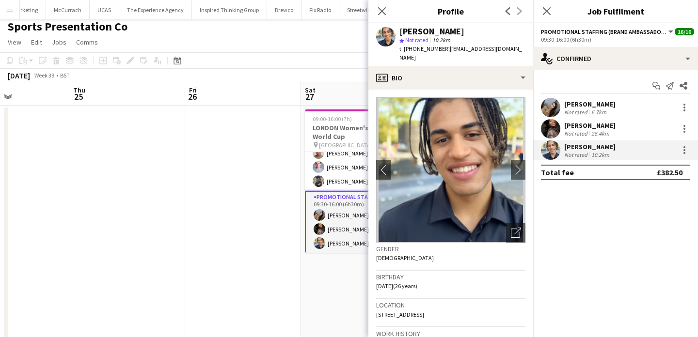
click at [426, 50] on span "t. [PHONE_NUMBER]" at bounding box center [424, 48] width 50 height 7
drag, startPoint x: 426, startPoint y: 50, endPoint x: 403, endPoint y: 50, distance: 23.3
click at [403, 50] on span "t. [PHONE_NUMBER]" at bounding box center [424, 48] width 50 height 7
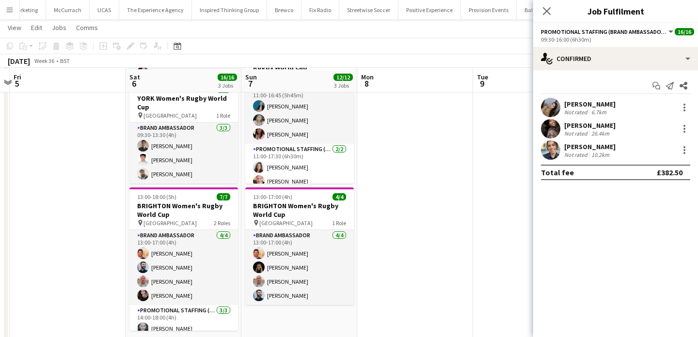
scroll to position [181, 0]
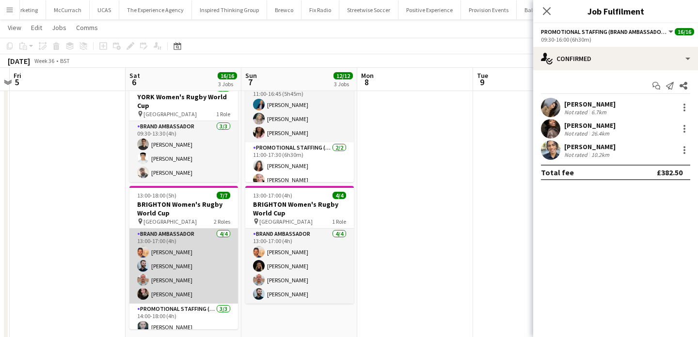
click at [193, 252] on app-card-role "Brand Ambassador [DATE] 13:00-17:00 (4h) [PERSON_NAME] [PERSON_NAME] [PERSON_NA…" at bounding box center [183, 266] width 109 height 75
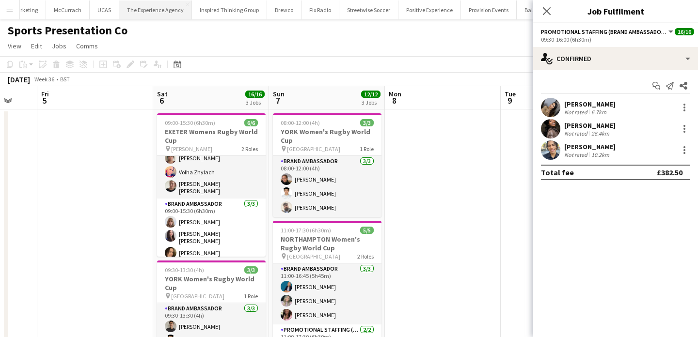
scroll to position [0, 0]
click at [77, 15] on button "Action Challenge Close" at bounding box center [98, 9] width 58 height 19
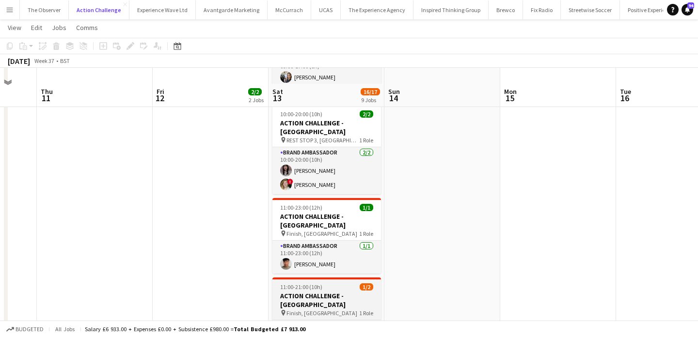
scroll to position [469, 0]
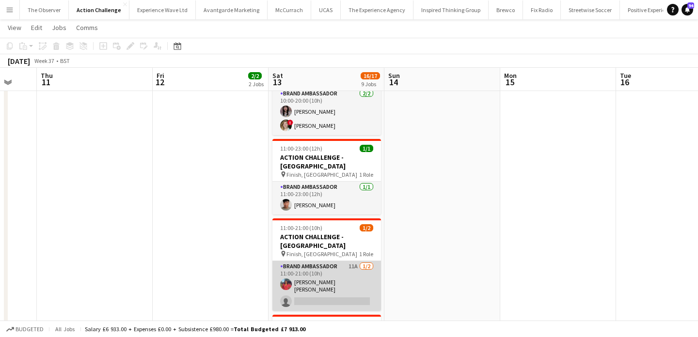
click at [333, 261] on app-card-role "Brand Ambassador 11A [DATE] 11:00-21:00 (10h) [PERSON_NAME] [PERSON_NAME] singl…" at bounding box center [326, 286] width 109 height 50
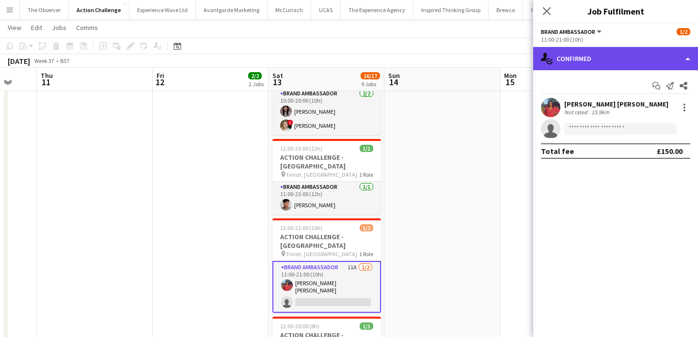
click at [617, 66] on div "single-neutral-actions-check-2 Confirmed" at bounding box center [615, 58] width 165 height 23
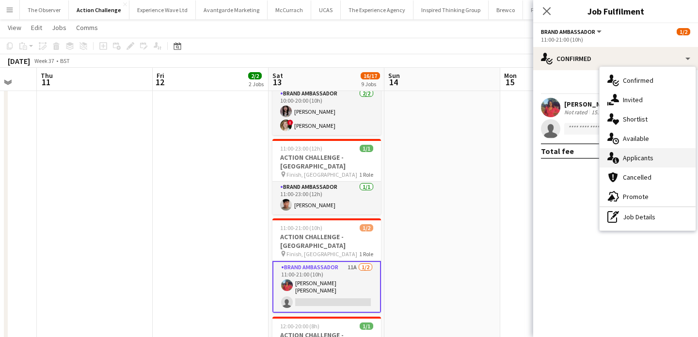
click at [641, 161] on span "Applicants" at bounding box center [637, 158] width 31 height 9
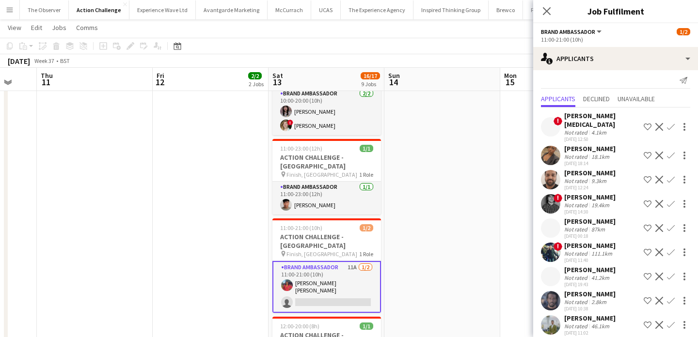
scroll to position [0, 0]
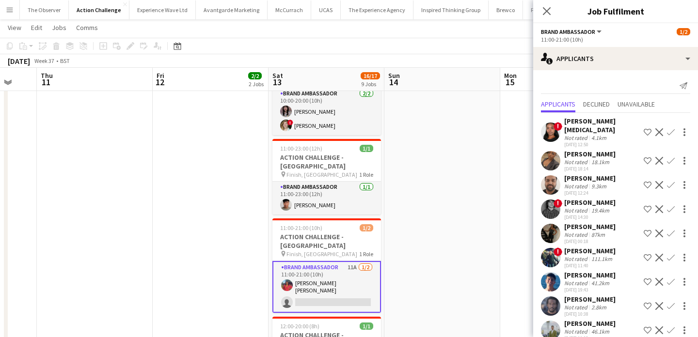
click at [352, 261] on app-card-role "Brand Ambassador 11A [DATE] 11:00-21:00 (10h) [PERSON_NAME] [PERSON_NAME] singl…" at bounding box center [326, 287] width 109 height 52
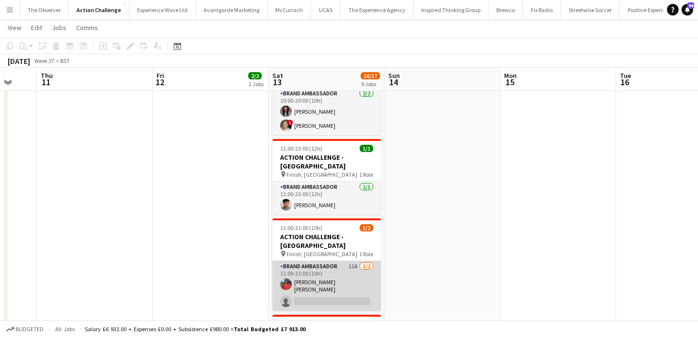
click at [352, 261] on app-card-role "Brand Ambassador 11A [DATE] 11:00-21:00 (10h) [PERSON_NAME] [PERSON_NAME] singl…" at bounding box center [326, 286] width 109 height 50
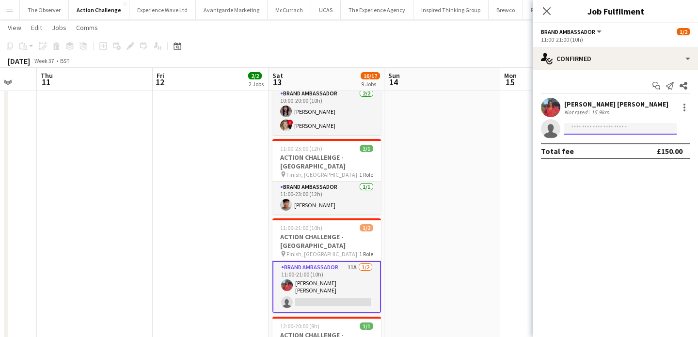
click at [590, 128] on input at bounding box center [620, 129] width 112 height 12
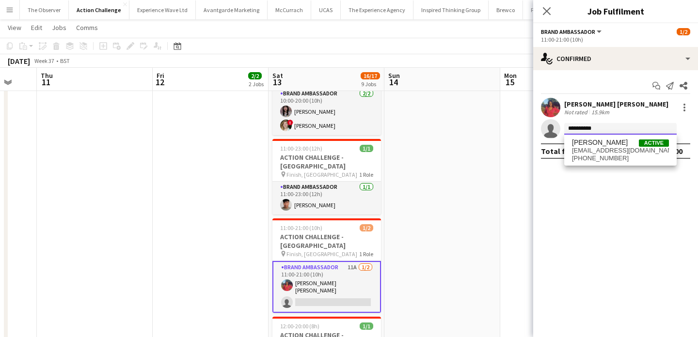
type input "**********"
click at [592, 153] on span "[EMAIL_ADDRESS][DOMAIN_NAME]" at bounding box center [620, 151] width 97 height 8
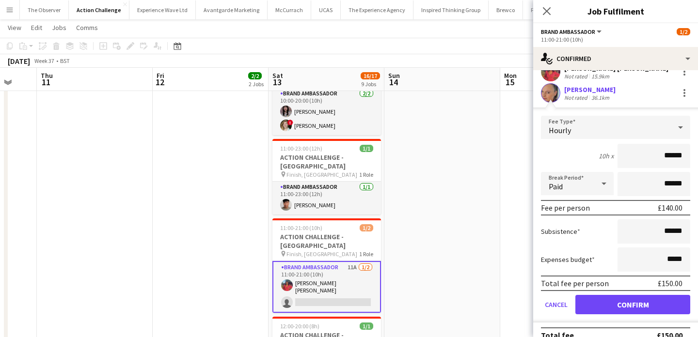
scroll to position [37, 0]
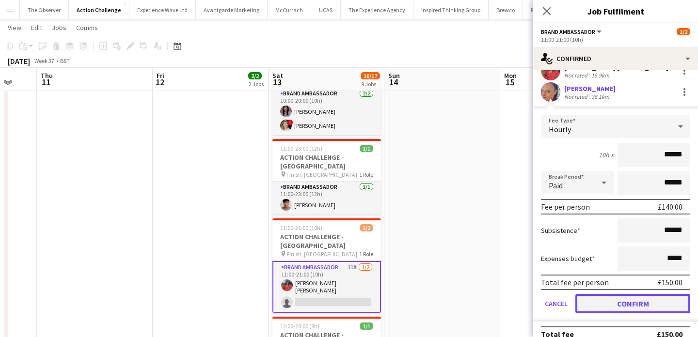
click at [622, 299] on button "Confirm" at bounding box center [632, 303] width 115 height 19
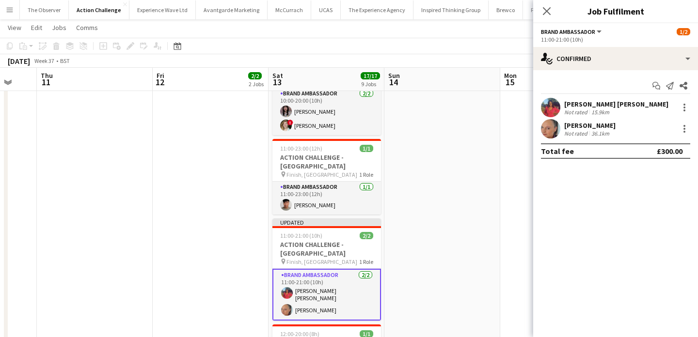
click at [465, 233] on app-date-cell at bounding box center [442, 70] width 116 height 861
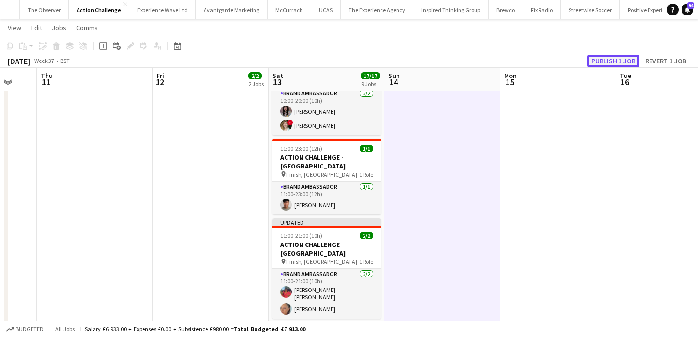
click at [621, 64] on button "Publish 1 job" at bounding box center [613, 61] width 52 height 13
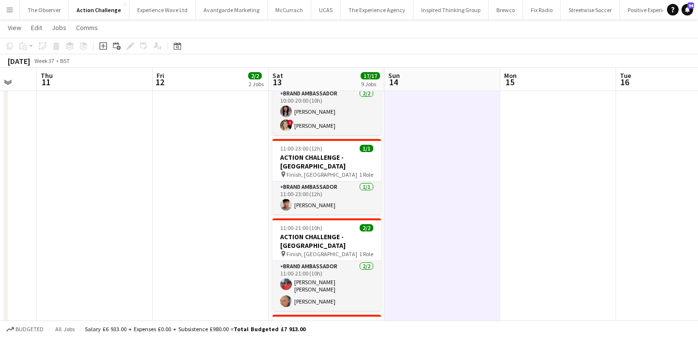
click at [13, 8] on app-icon "Menu" at bounding box center [10, 10] width 8 height 8
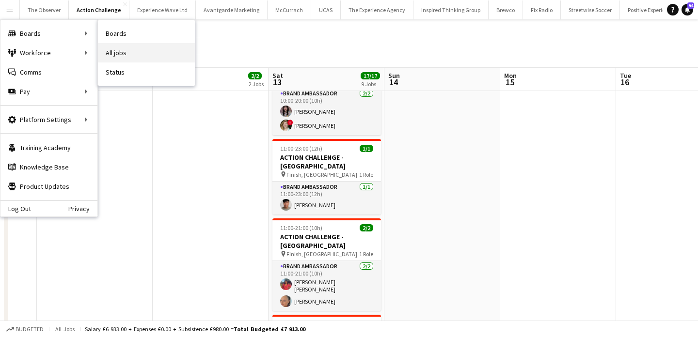
click at [123, 53] on link "All jobs" at bounding box center [146, 52] width 97 height 19
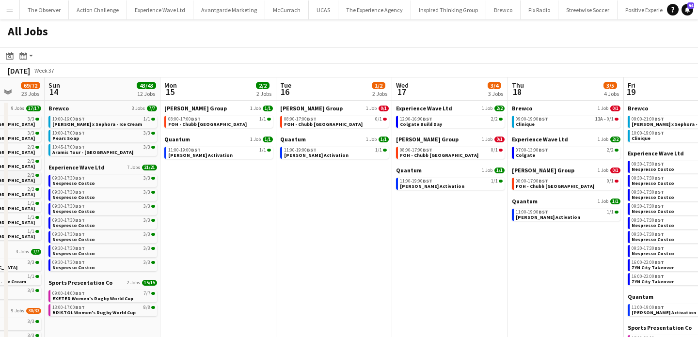
scroll to position [0, 424]
